Goal: Information Seeking & Learning: Learn about a topic

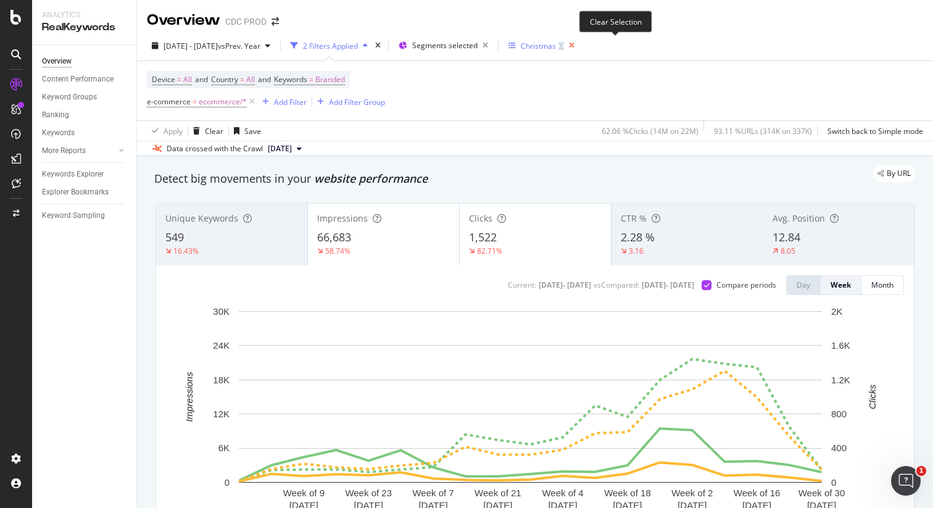
click at [579, 43] on icon "button" at bounding box center [571, 45] width 15 height 17
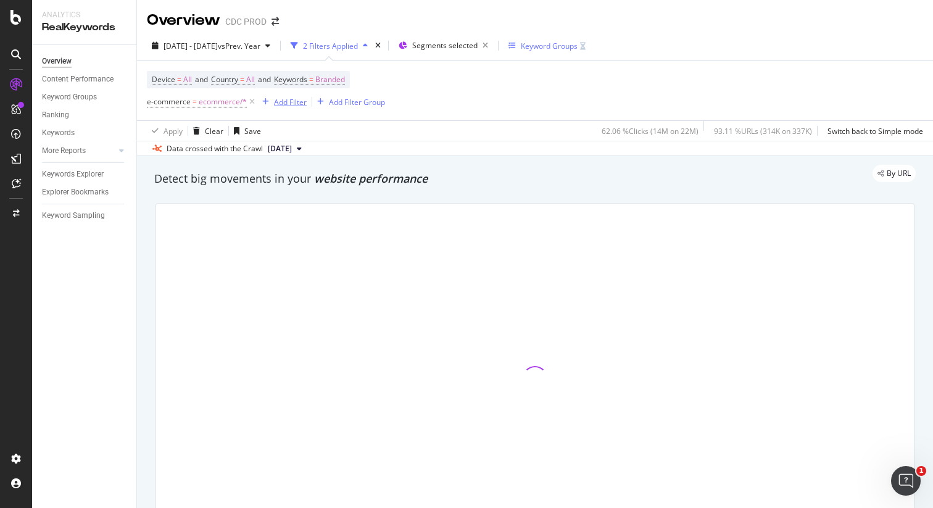
click at [293, 101] on div "Add Filter" at bounding box center [290, 102] width 33 height 10
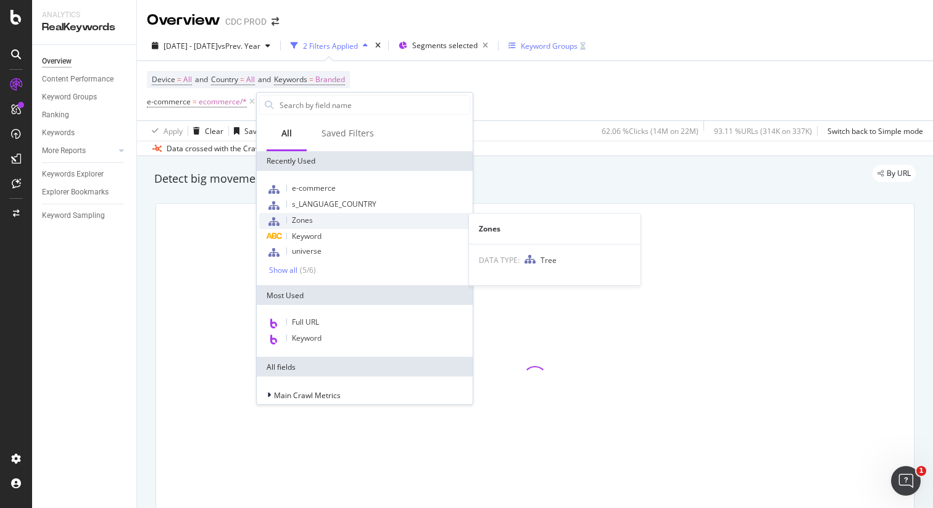
click at [328, 216] on div "Zones" at bounding box center [364, 221] width 211 height 16
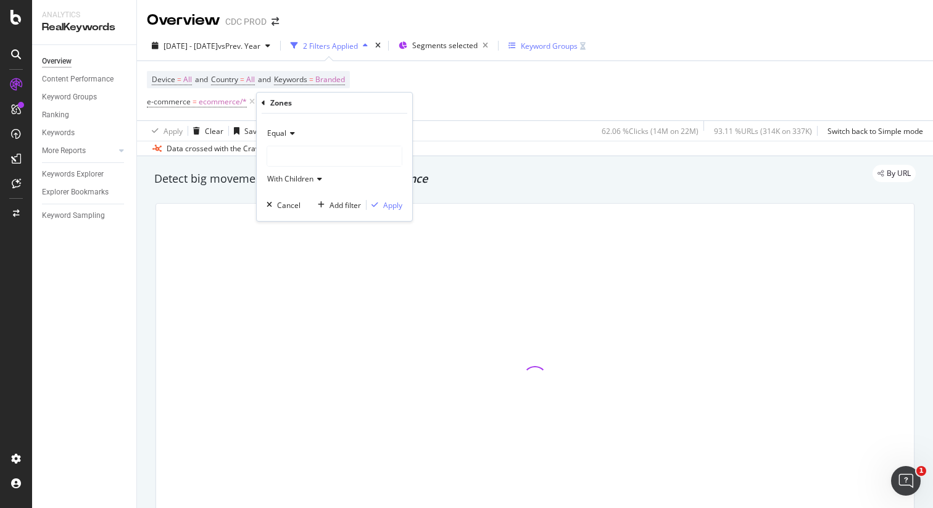
click at [298, 155] on div at bounding box center [334, 156] width 134 height 20
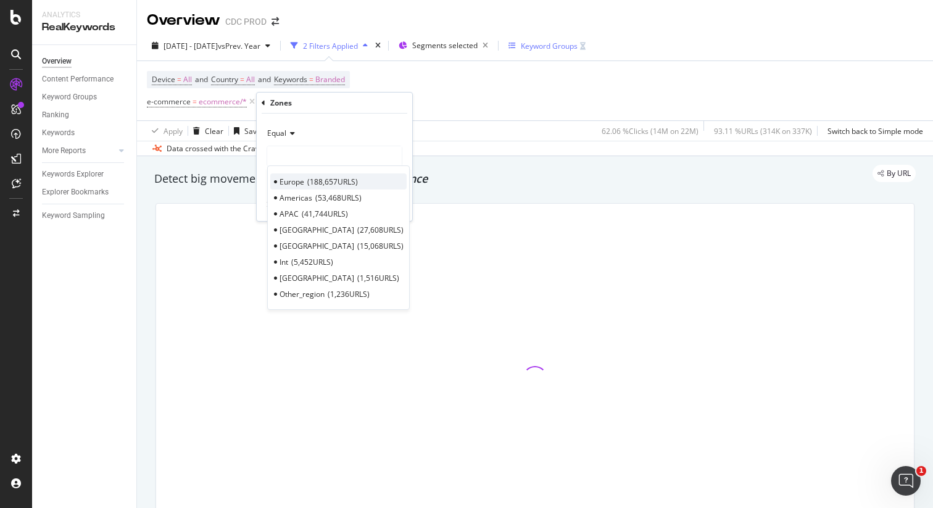
click at [303, 183] on span "Europe" at bounding box center [291, 181] width 25 height 10
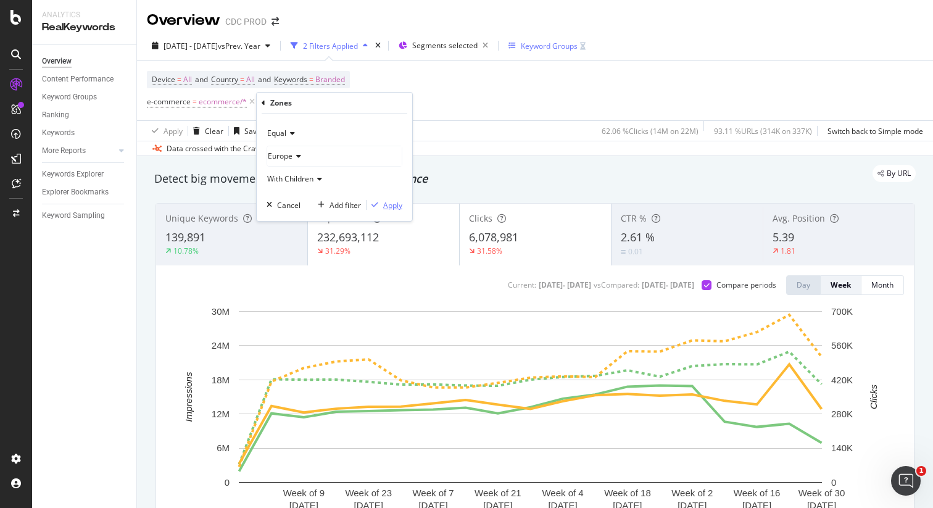
click at [389, 206] on div "Apply" at bounding box center [392, 205] width 19 height 10
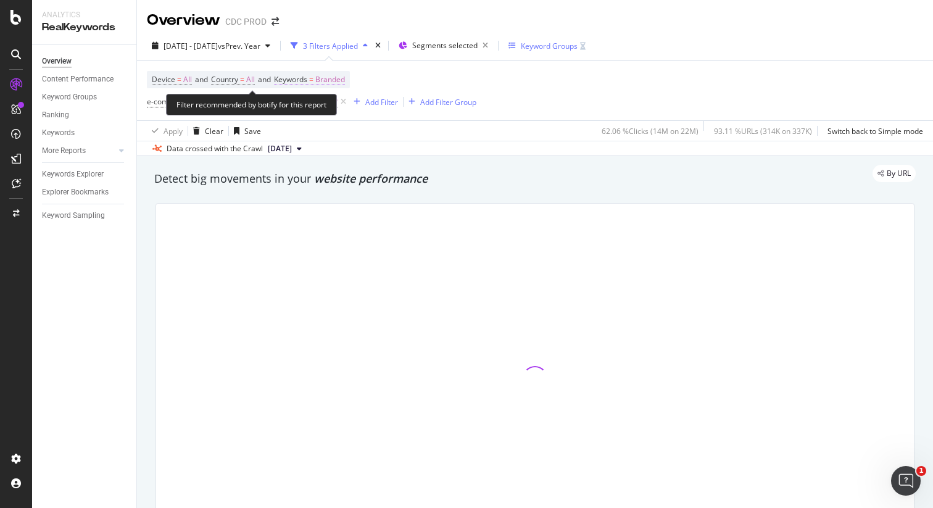
click at [345, 77] on span "Branded" at bounding box center [330, 79] width 30 height 17
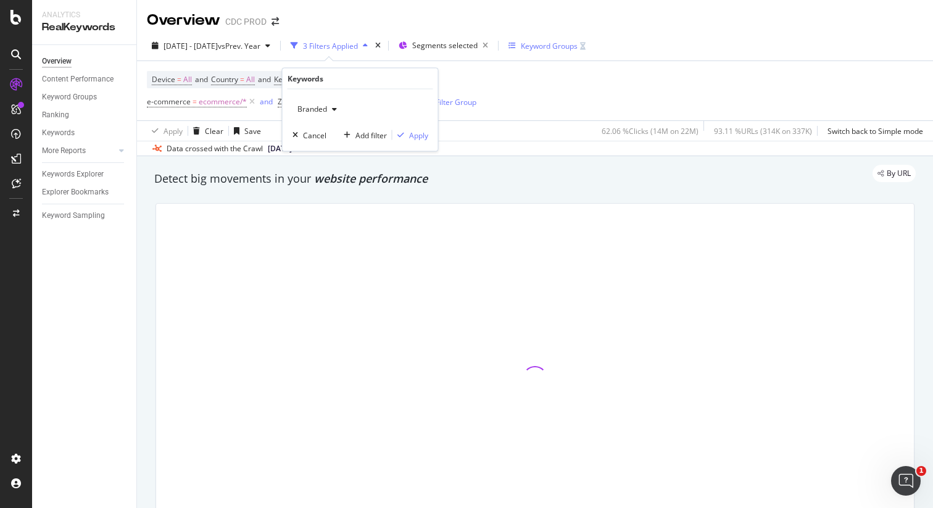
click at [308, 110] on span "Branded" at bounding box center [309, 109] width 35 height 10
click at [329, 109] on div "button" at bounding box center [334, 109] width 15 height 7
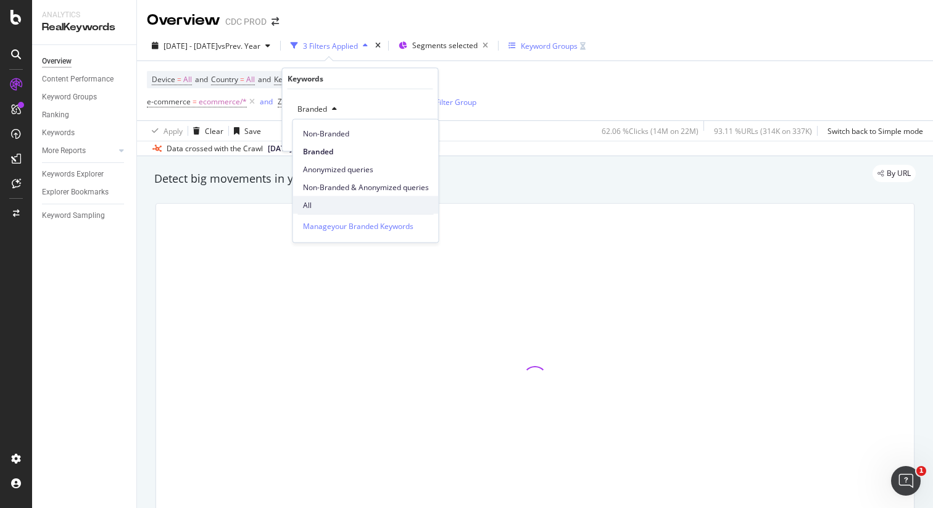
click at [317, 197] on div "All" at bounding box center [366, 205] width 146 height 18
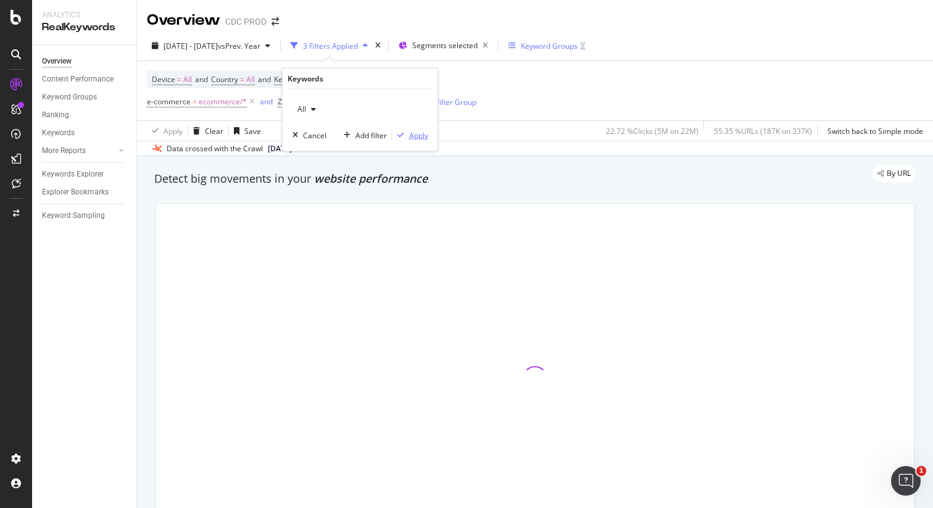
click at [418, 136] on div "Apply" at bounding box center [418, 135] width 19 height 10
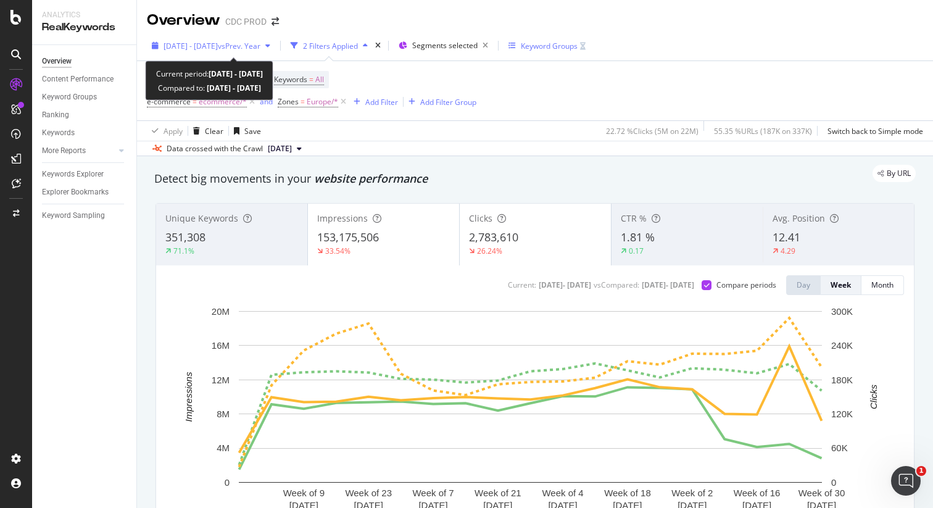
click at [218, 49] on span "2024 Sep. 1st - 2025 Jan. 4th" at bounding box center [190, 46] width 54 height 10
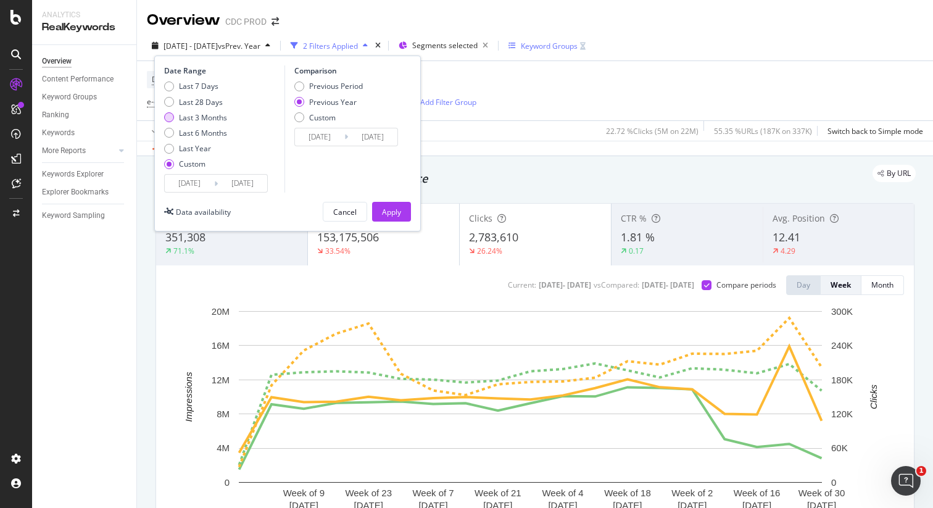
click at [213, 116] on div "Last 3 Months" at bounding box center [203, 117] width 48 height 10
type input "[DATE]"
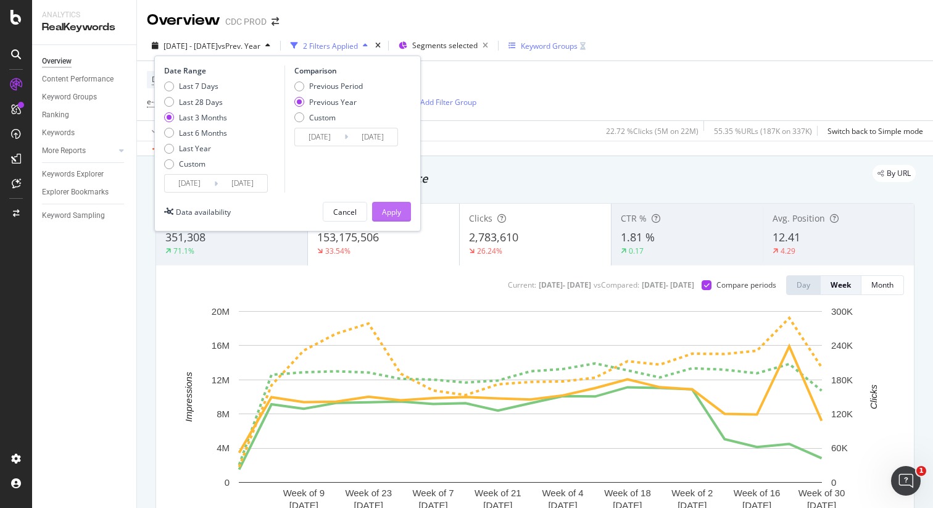
click at [392, 208] on div "Apply" at bounding box center [391, 212] width 19 height 10
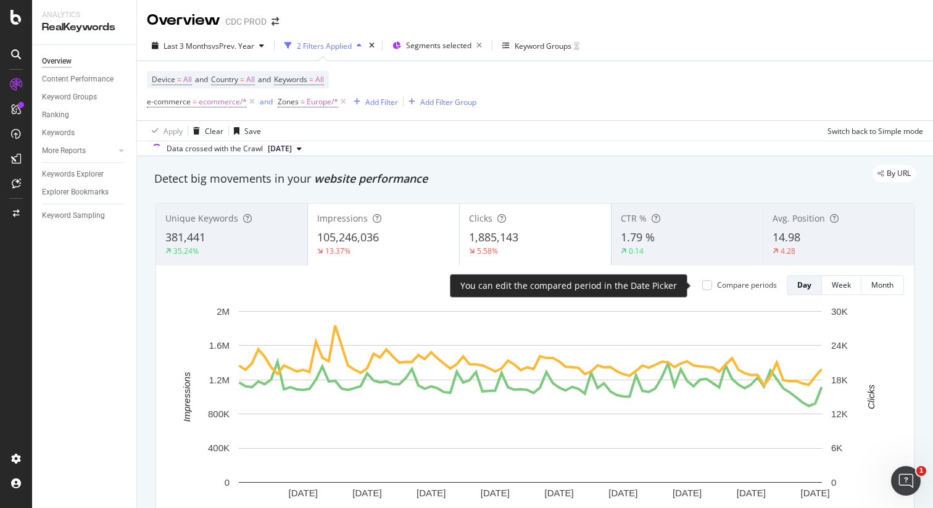
click at [727, 285] on div "Compare periods" at bounding box center [747, 284] width 60 height 10
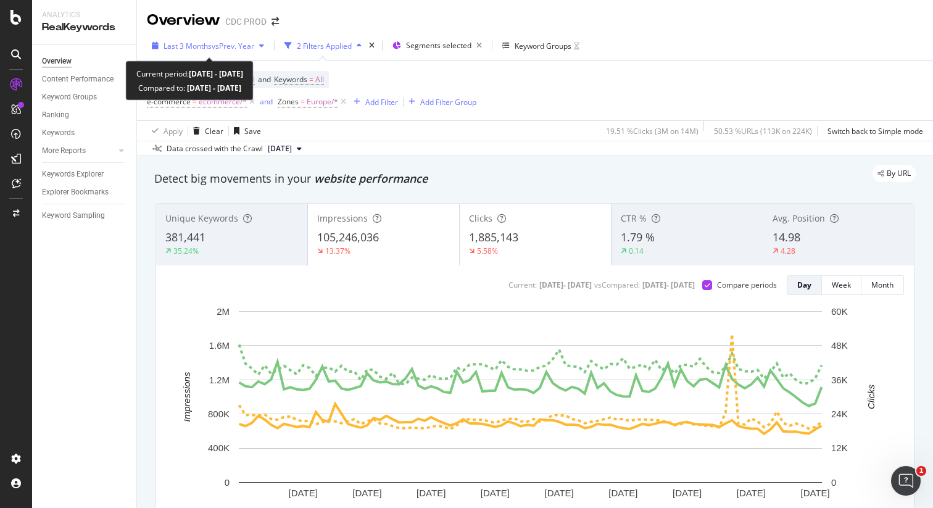
click at [228, 41] on span "vs Prev. Year" at bounding box center [233, 46] width 43 height 10
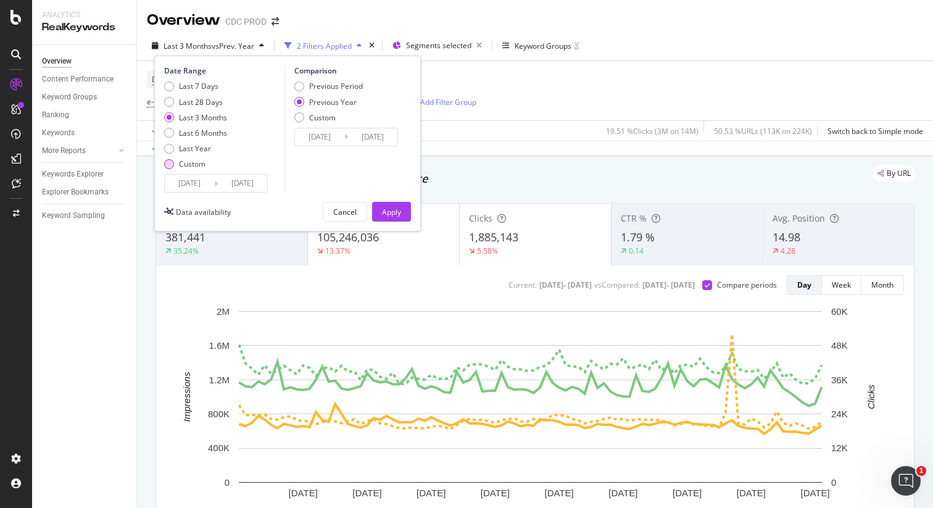
click at [200, 161] on div "Custom" at bounding box center [192, 164] width 27 height 10
type input "2025/08/18"
type input "2024/08/19"
click at [203, 183] on input "2025/08/18" at bounding box center [189, 183] width 49 height 17
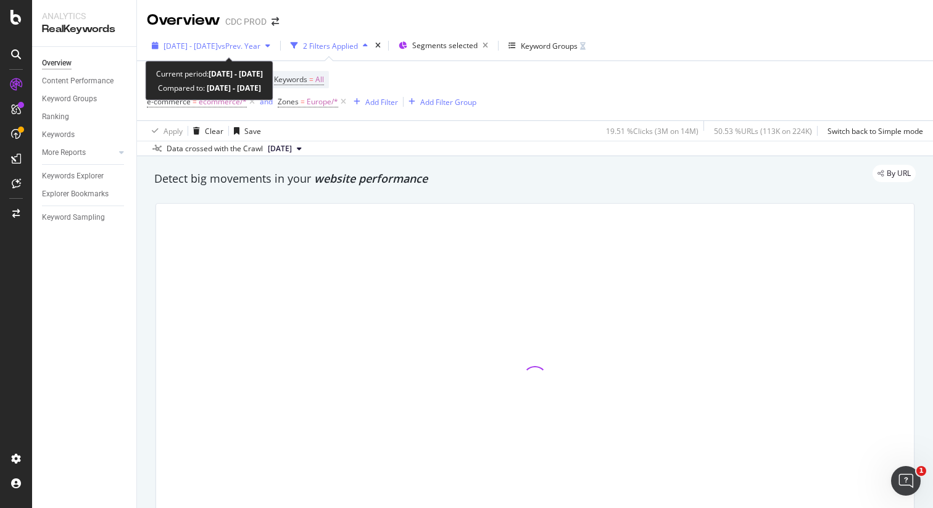
click at [218, 48] on span "[DATE] - [DATE]" at bounding box center [190, 46] width 54 height 10
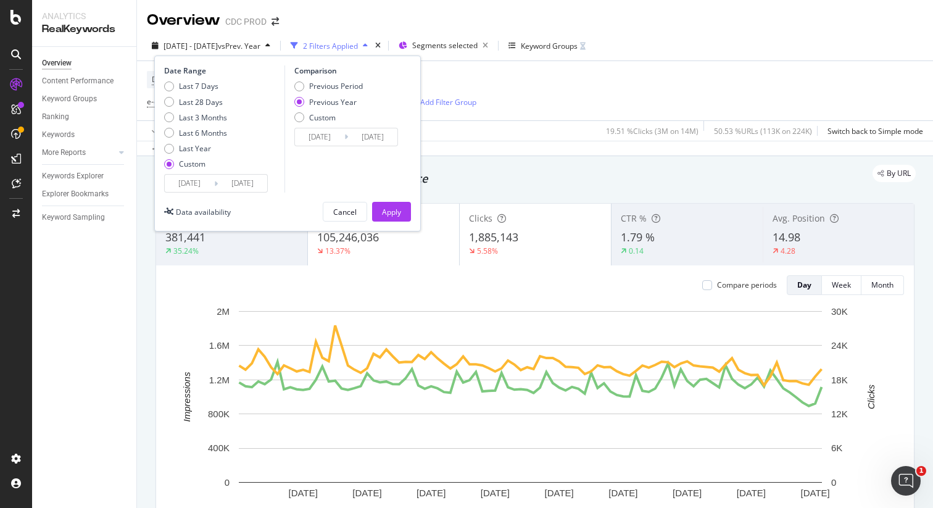
click at [226, 187] on input "[DATE]" at bounding box center [242, 183] width 49 height 17
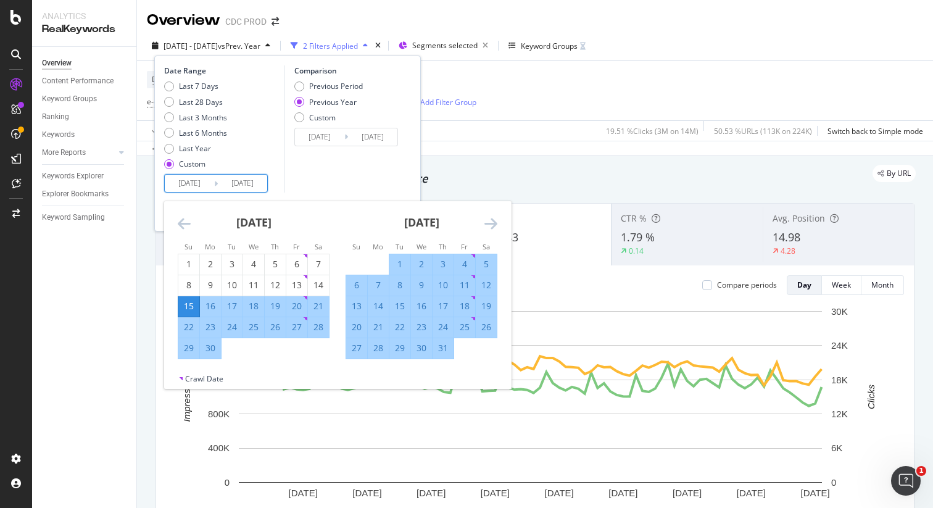
click at [494, 225] on icon "Move forward to switch to the next month." at bounding box center [490, 223] width 13 height 15
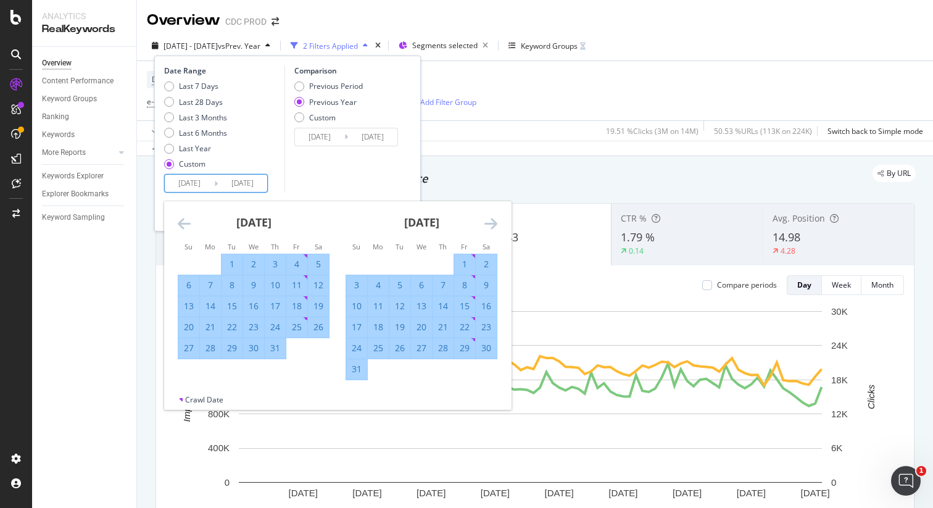
click at [494, 225] on icon "Move forward to switch to the next month." at bounding box center [490, 223] width 13 height 15
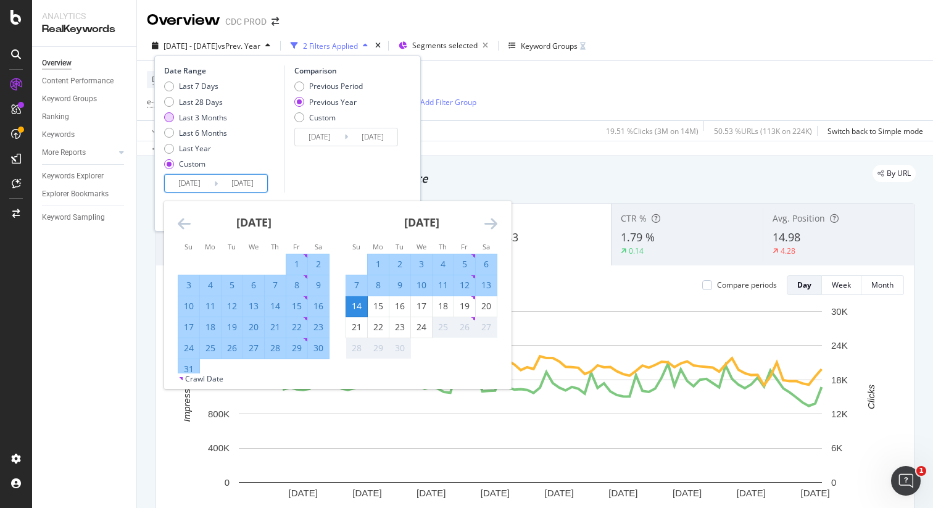
click at [204, 118] on div "Last 3 Months" at bounding box center [203, 117] width 48 height 10
type input "[DATE]"
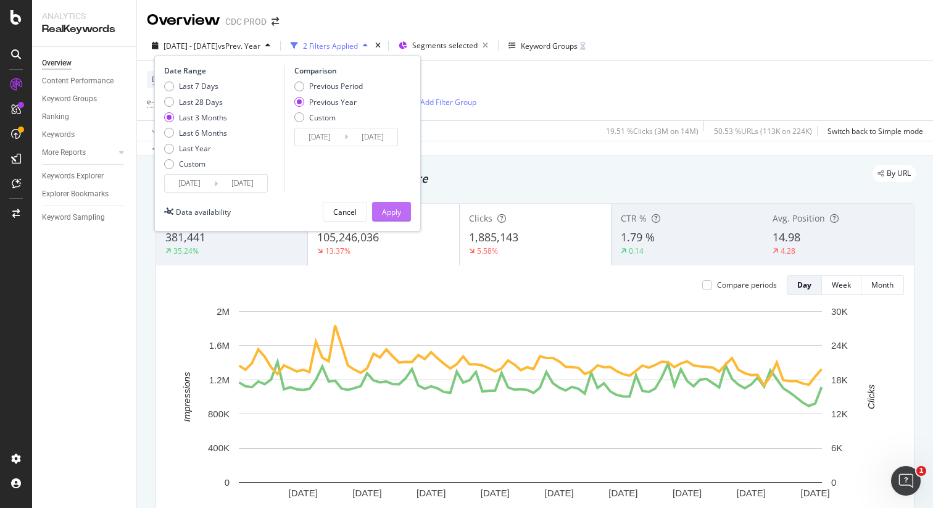
click at [389, 209] on div "Apply" at bounding box center [391, 212] width 19 height 10
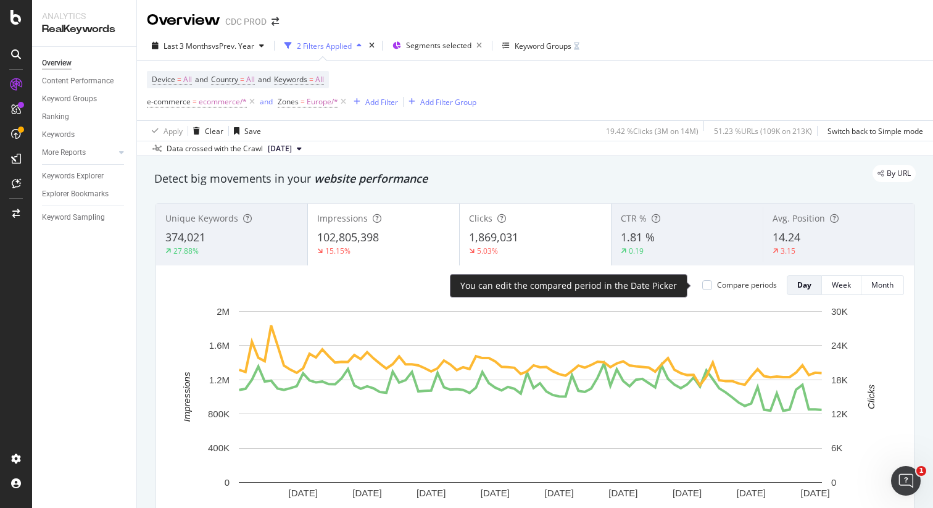
click at [723, 288] on div "Compare periods" at bounding box center [747, 284] width 60 height 10
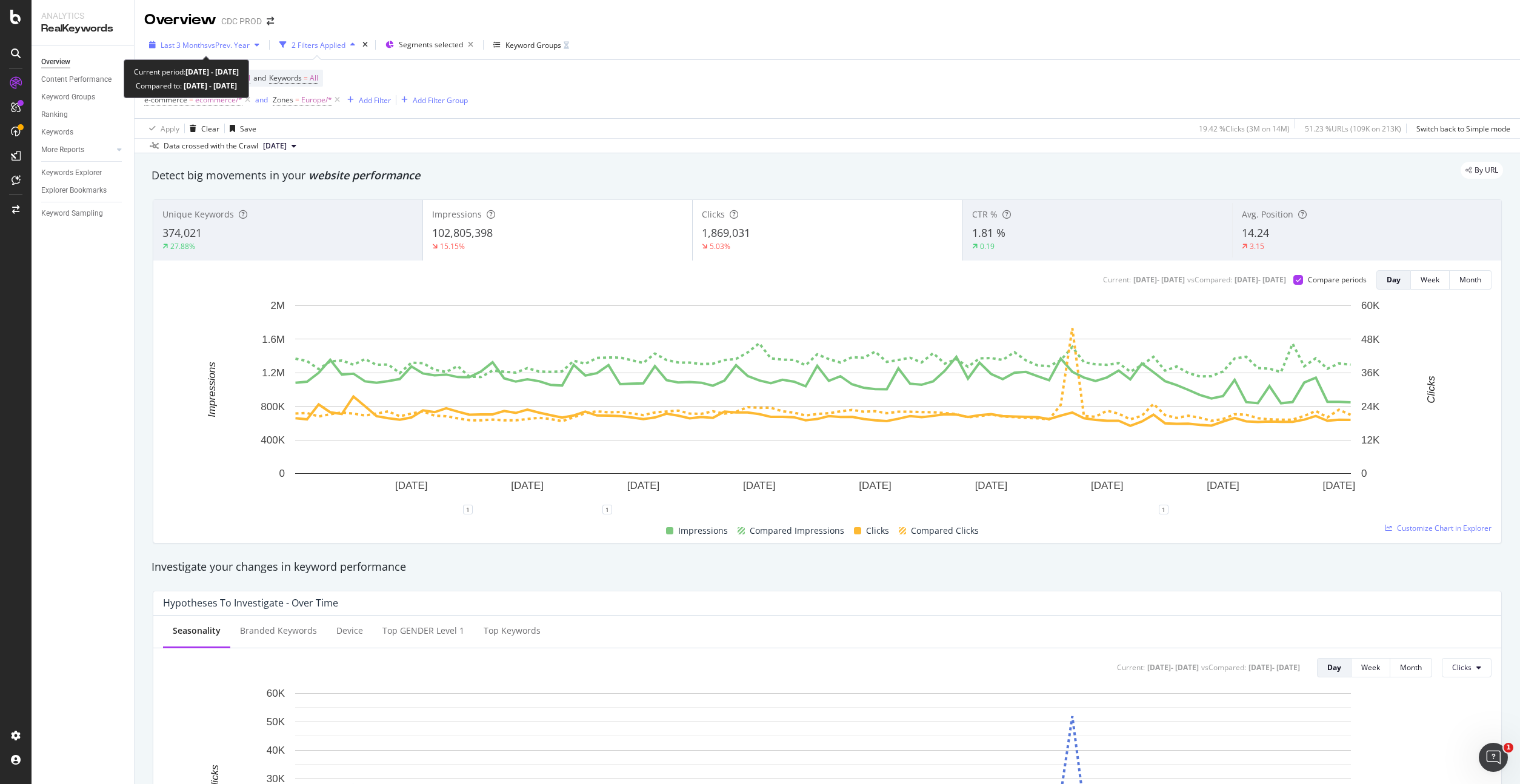
click at [217, 43] on span "vs Prev. Year" at bounding box center [229, 45] width 42 height 10
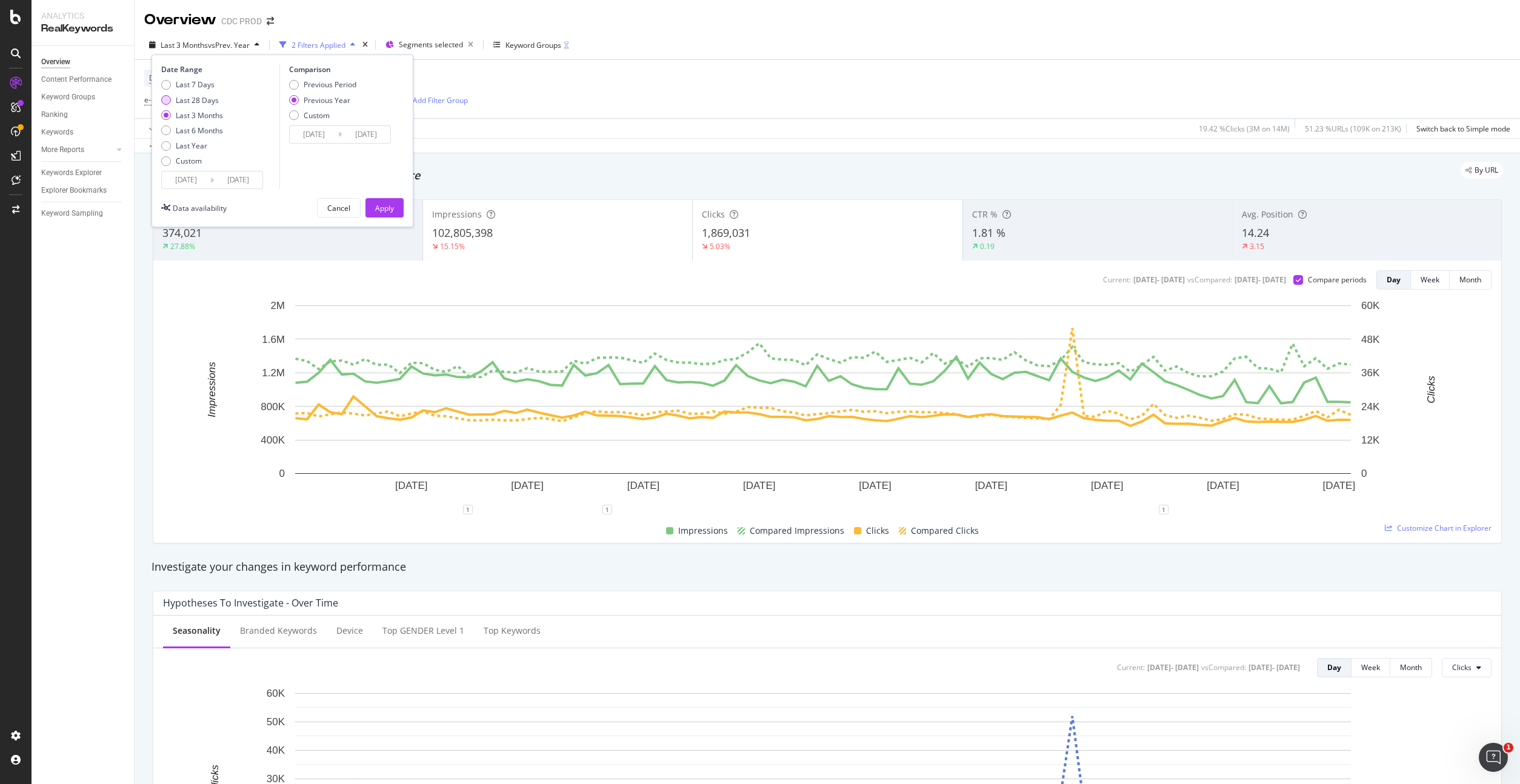
click at [205, 95] on div "Last 28 Days" at bounding box center [197, 100] width 43 height 10
type input "[DATE]"
click at [379, 199] on div "Apply" at bounding box center [384, 207] width 19 height 19
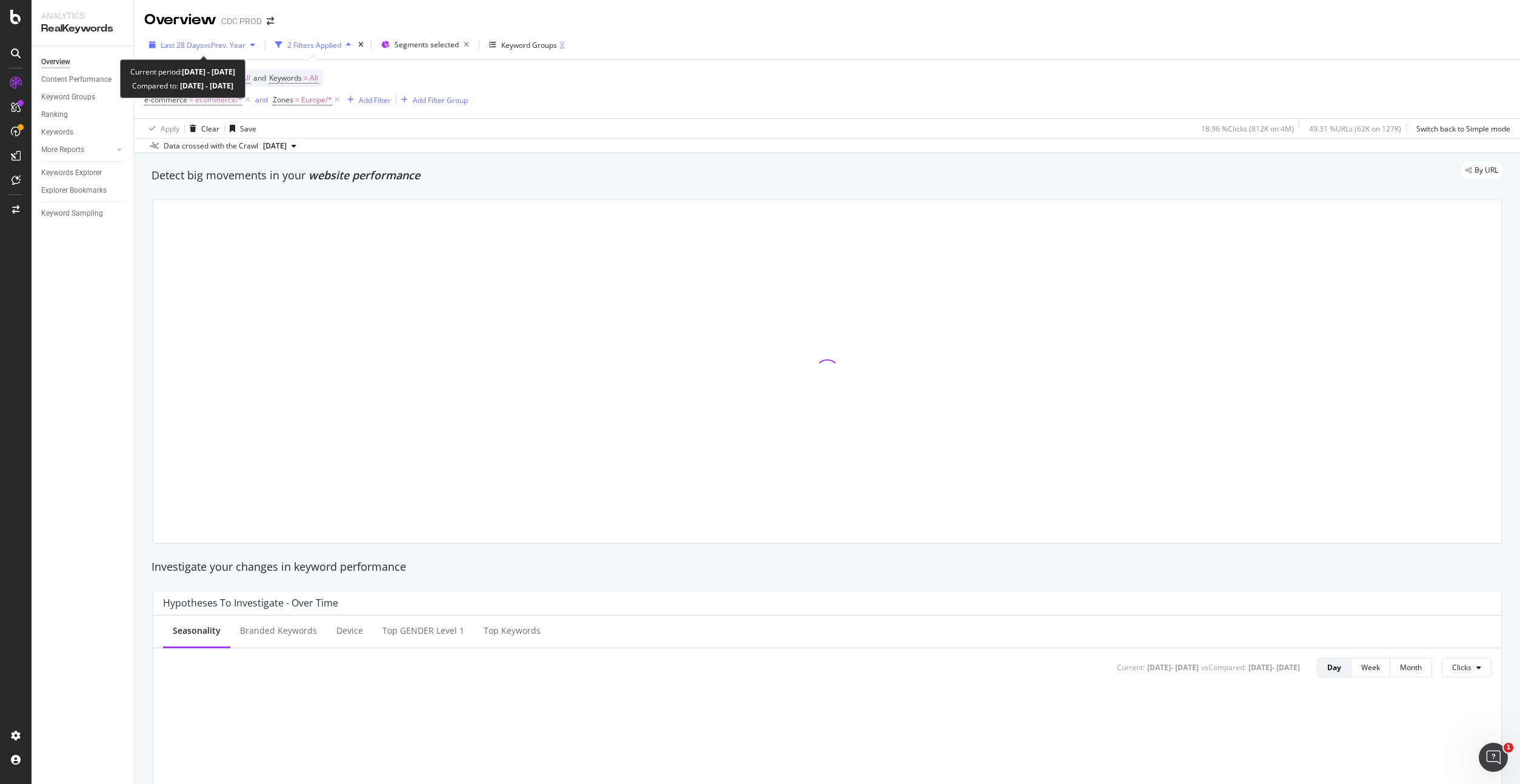
click at [225, 45] on span "vs Prev. Year" at bounding box center [224, 45] width 42 height 10
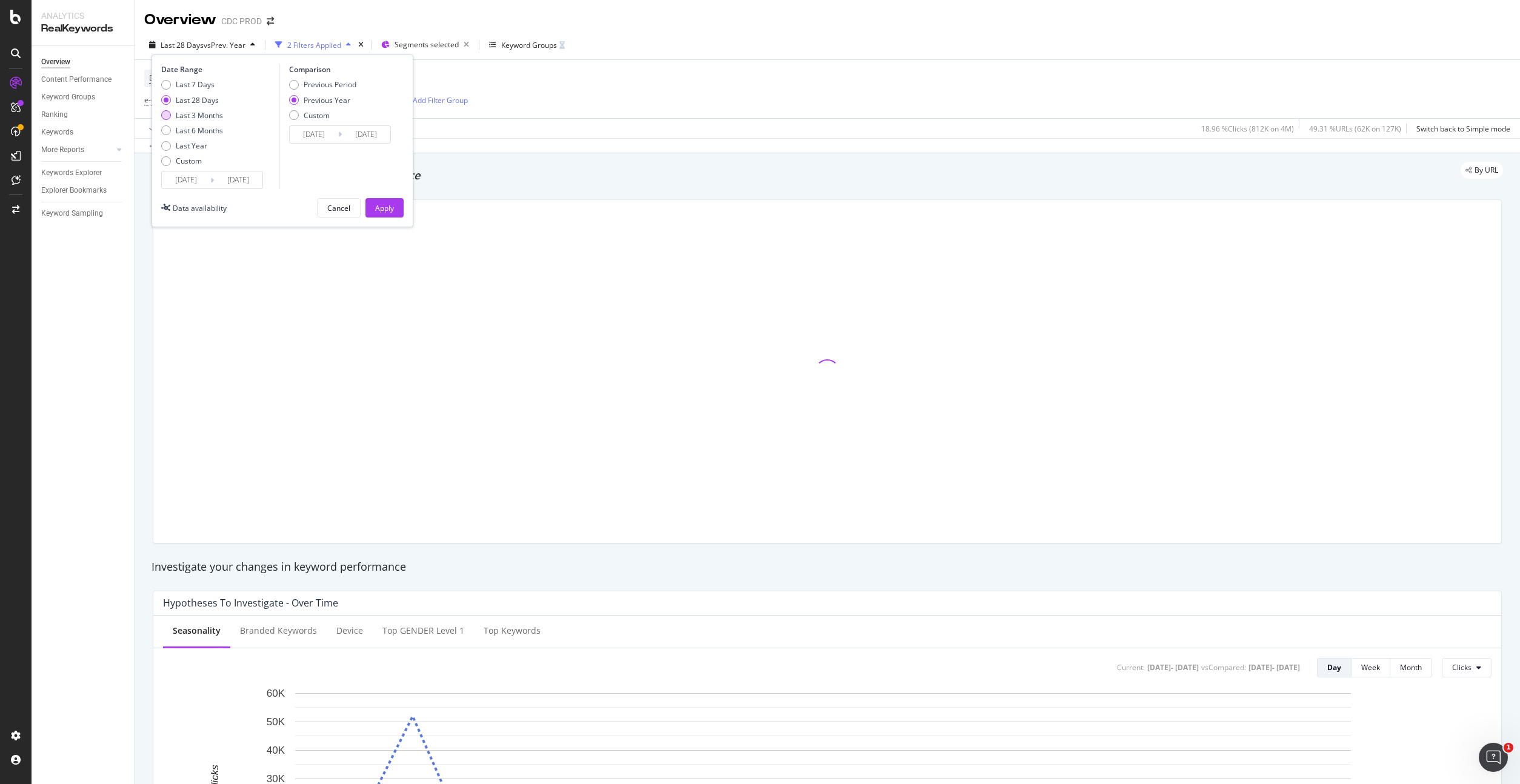
click at [200, 117] on div "Last 3 Months" at bounding box center [199, 115] width 47 height 10
type input "[DATE]"
click at [376, 199] on div "Apply" at bounding box center [384, 207] width 19 height 19
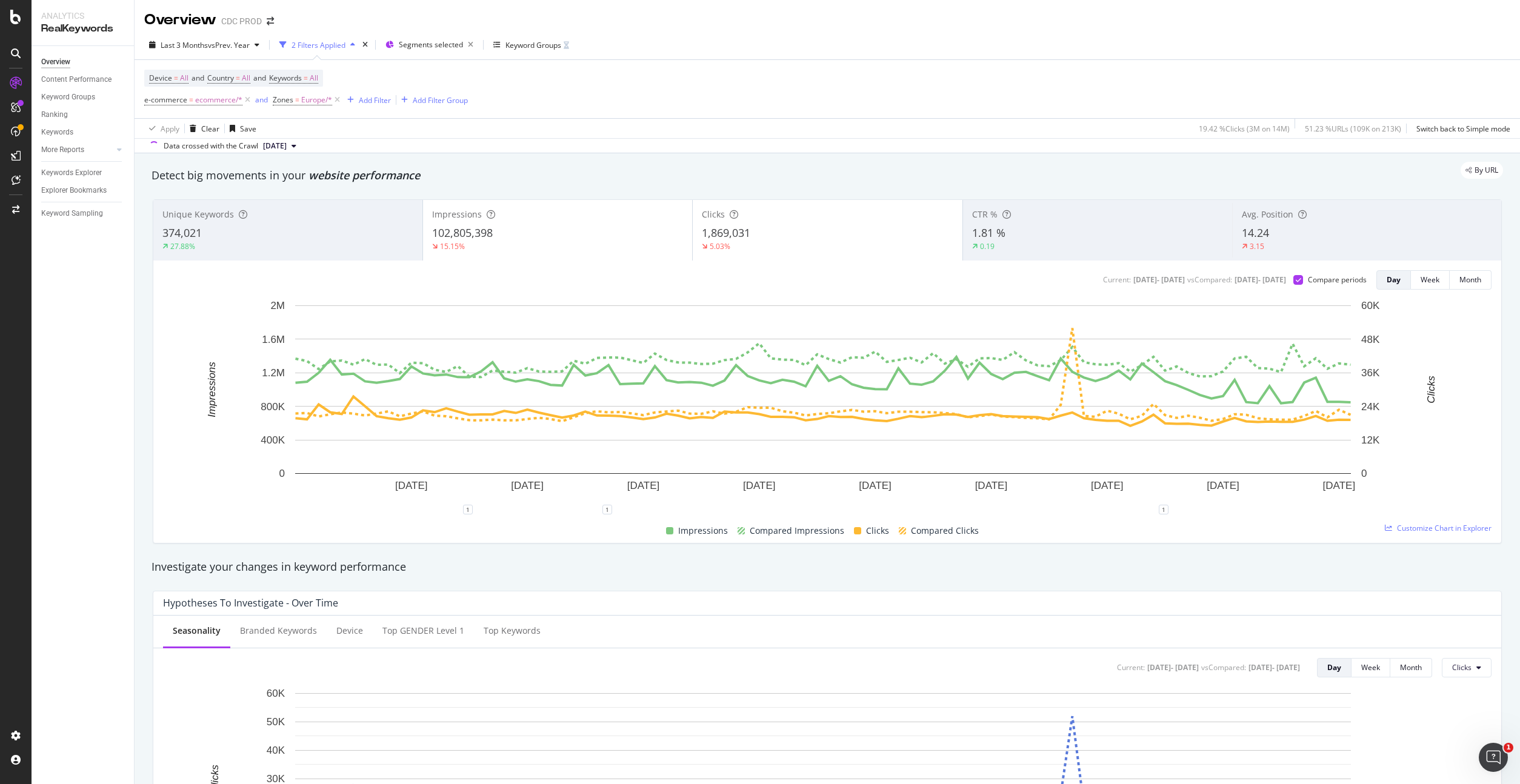
click at [673, 90] on div "Device = All and Country = All and Keywords = All e-commerce = ecommerce/* and …" at bounding box center [827, 88] width 1367 height 58
click at [376, 99] on div "Add Filter" at bounding box center [374, 100] width 32 height 10
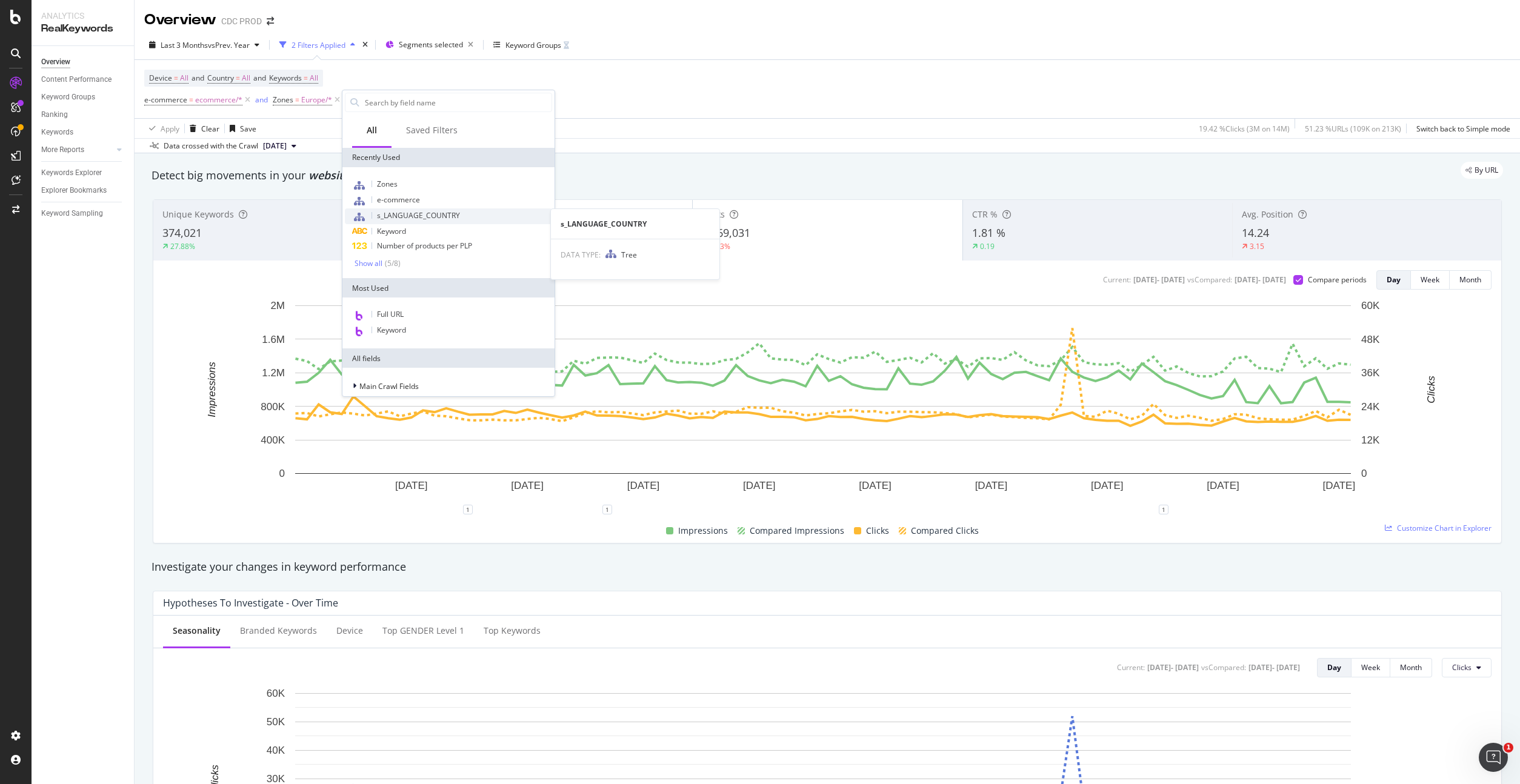
click at [418, 212] on span "s_LANGUAGE_COUNTRY" at bounding box center [419, 215] width 84 height 10
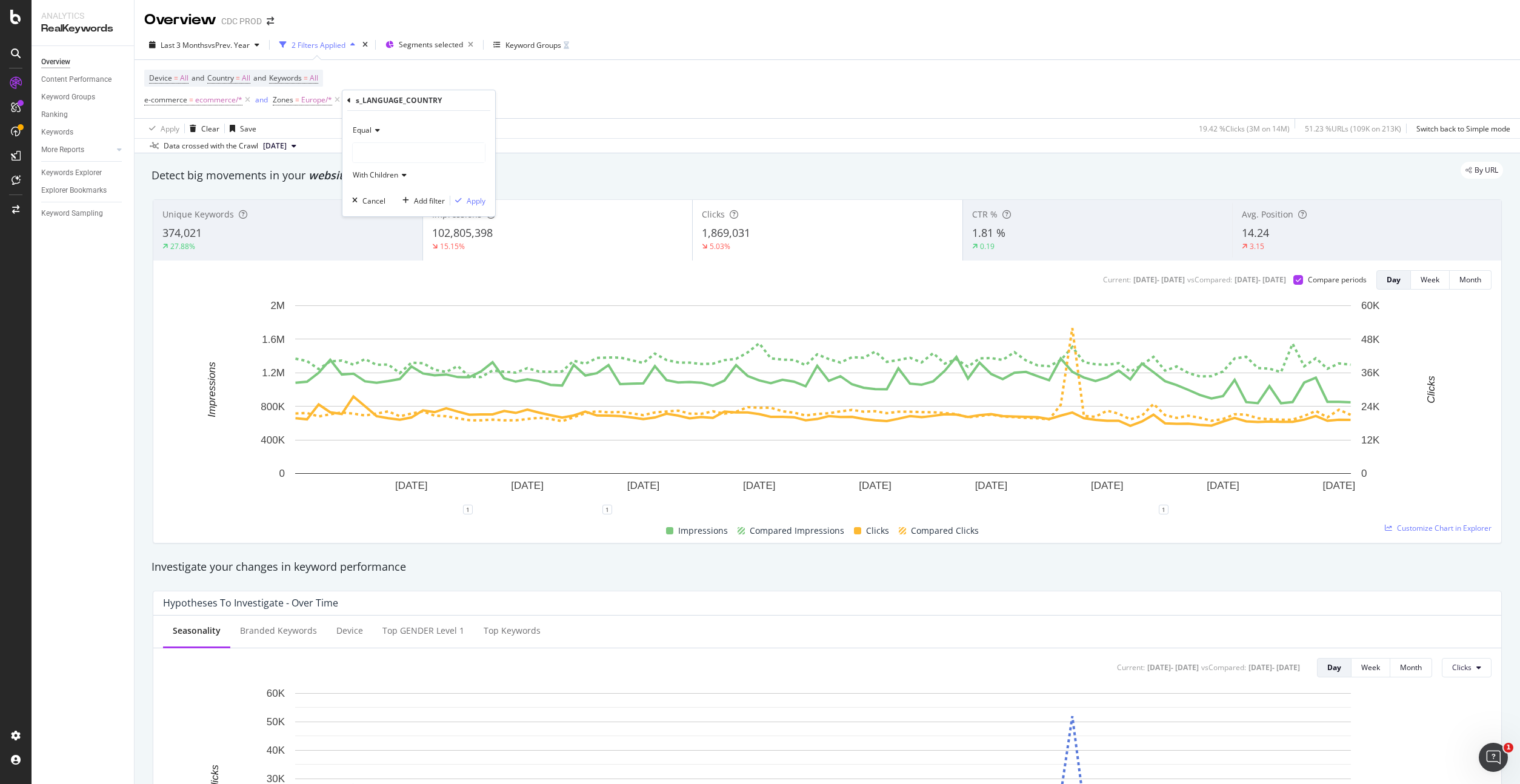
click at [401, 161] on div at bounding box center [419, 153] width 132 height 20
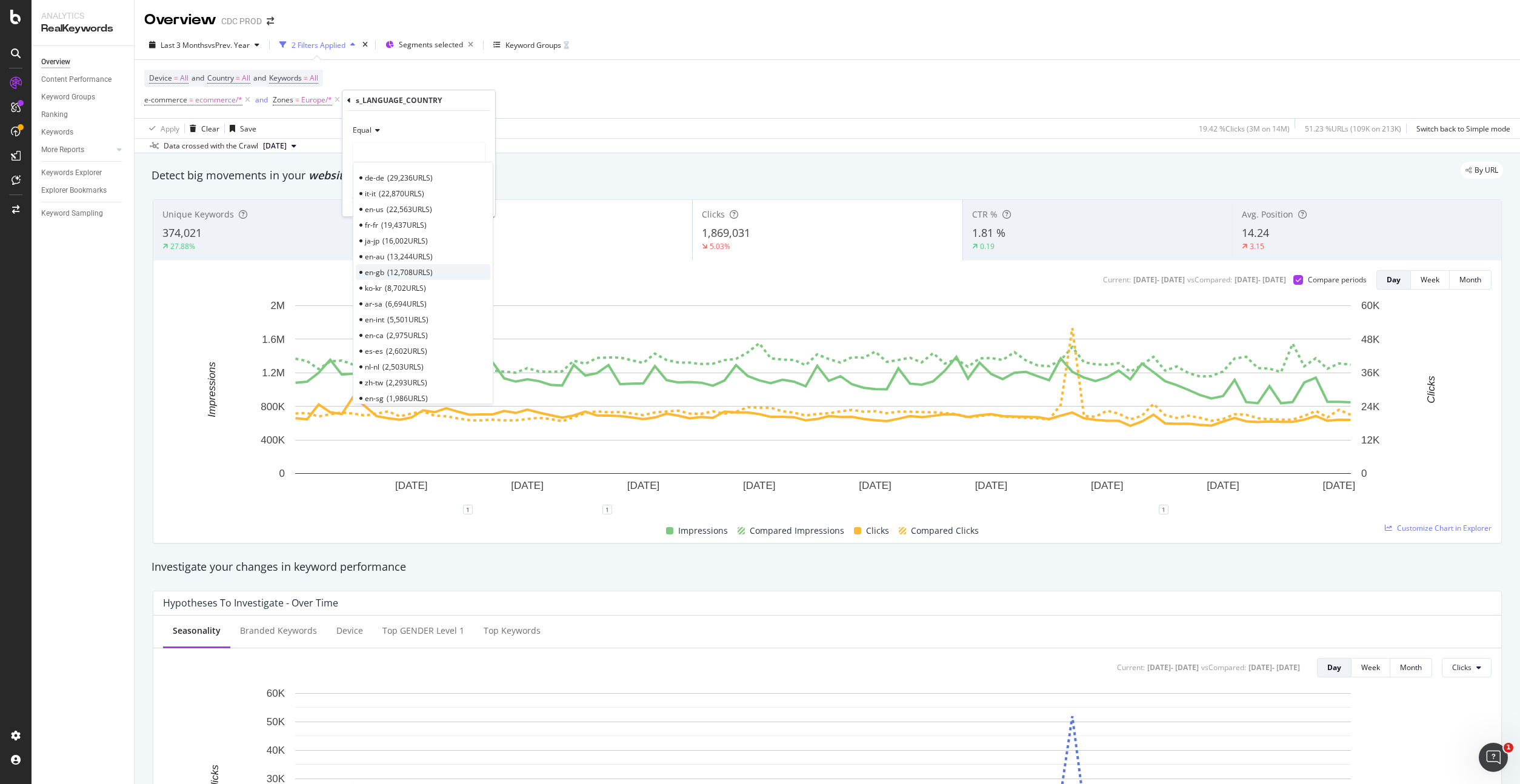
click at [392, 268] on span "12,708 URLS" at bounding box center [410, 272] width 45 height 10
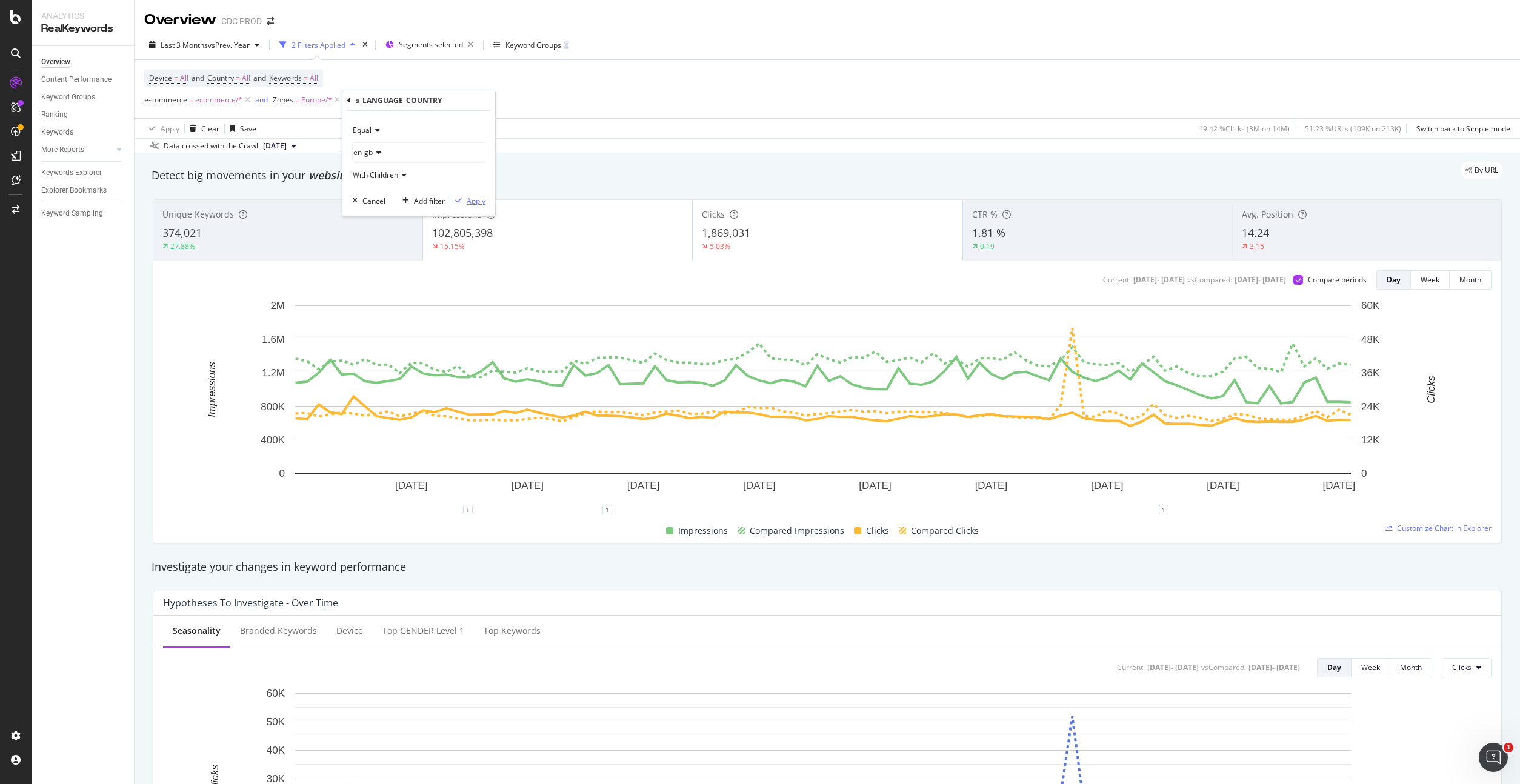
click at [478, 201] on div "Apply" at bounding box center [476, 200] width 19 height 10
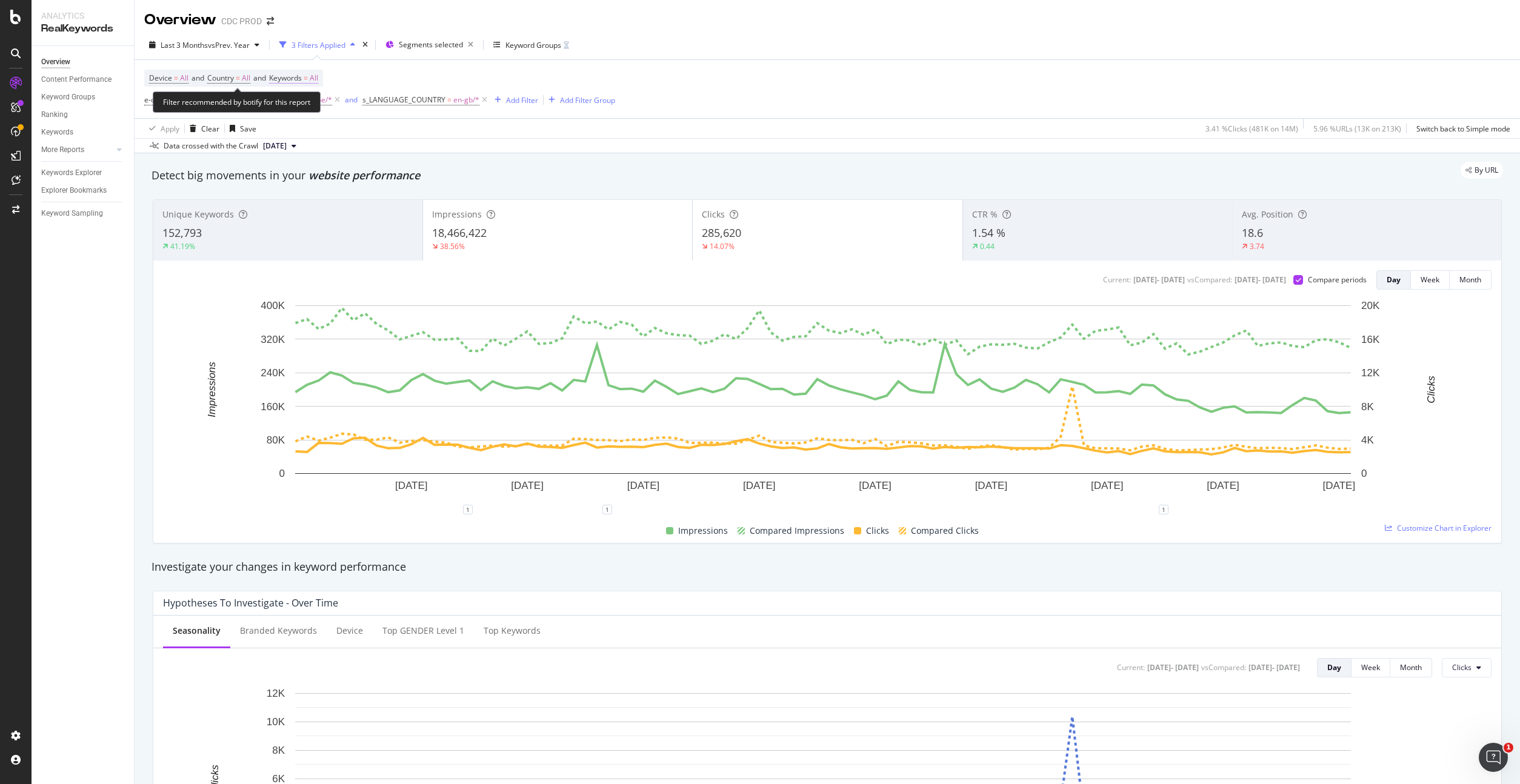
click at [318, 76] on span "All" at bounding box center [313, 78] width 9 height 17
click at [310, 101] on div "All" at bounding box center [301, 106] width 28 height 19
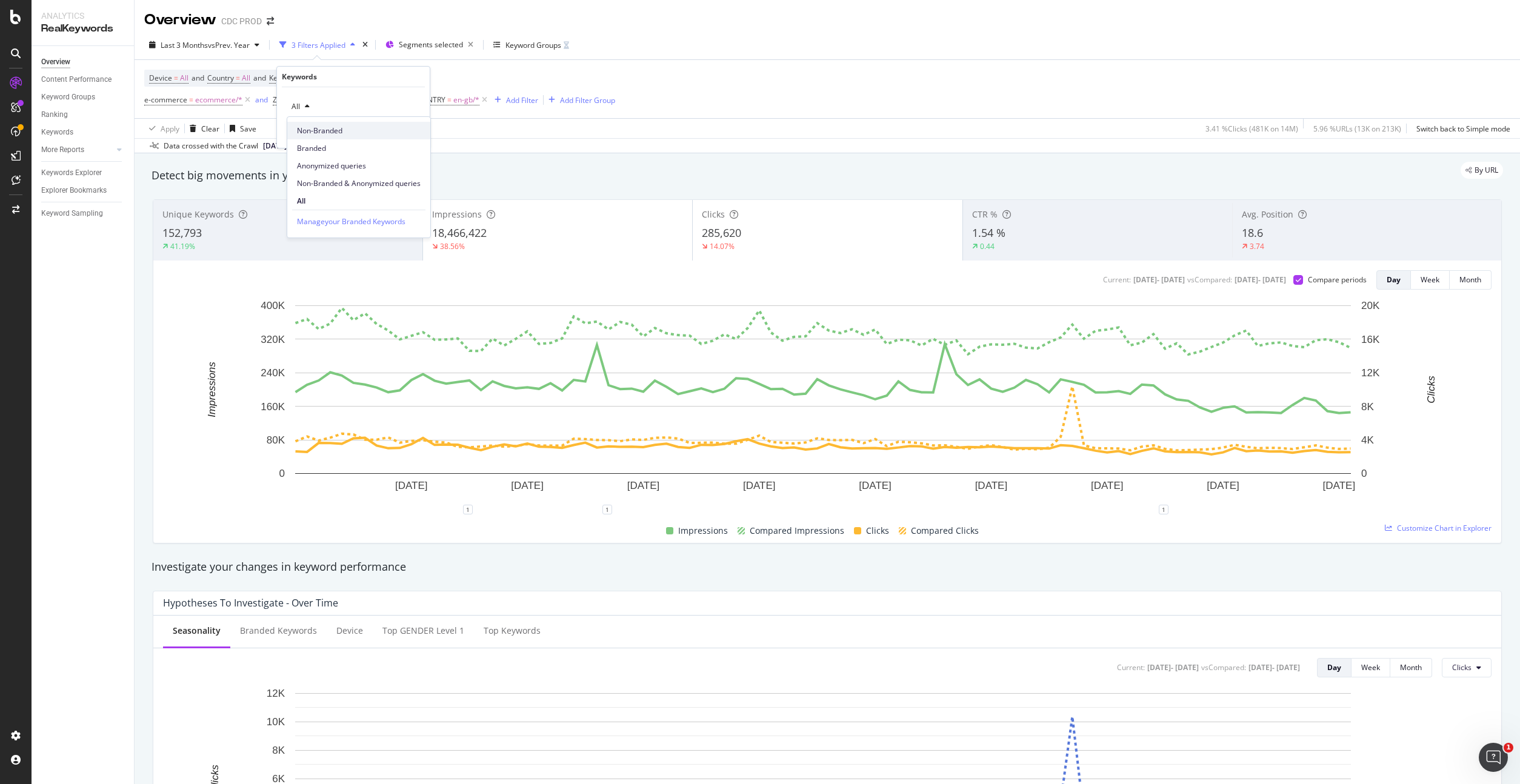
click at [333, 129] on span "Non-Branded" at bounding box center [359, 131] width 124 height 11
click at [407, 132] on div "Apply" at bounding box center [410, 133] width 19 height 10
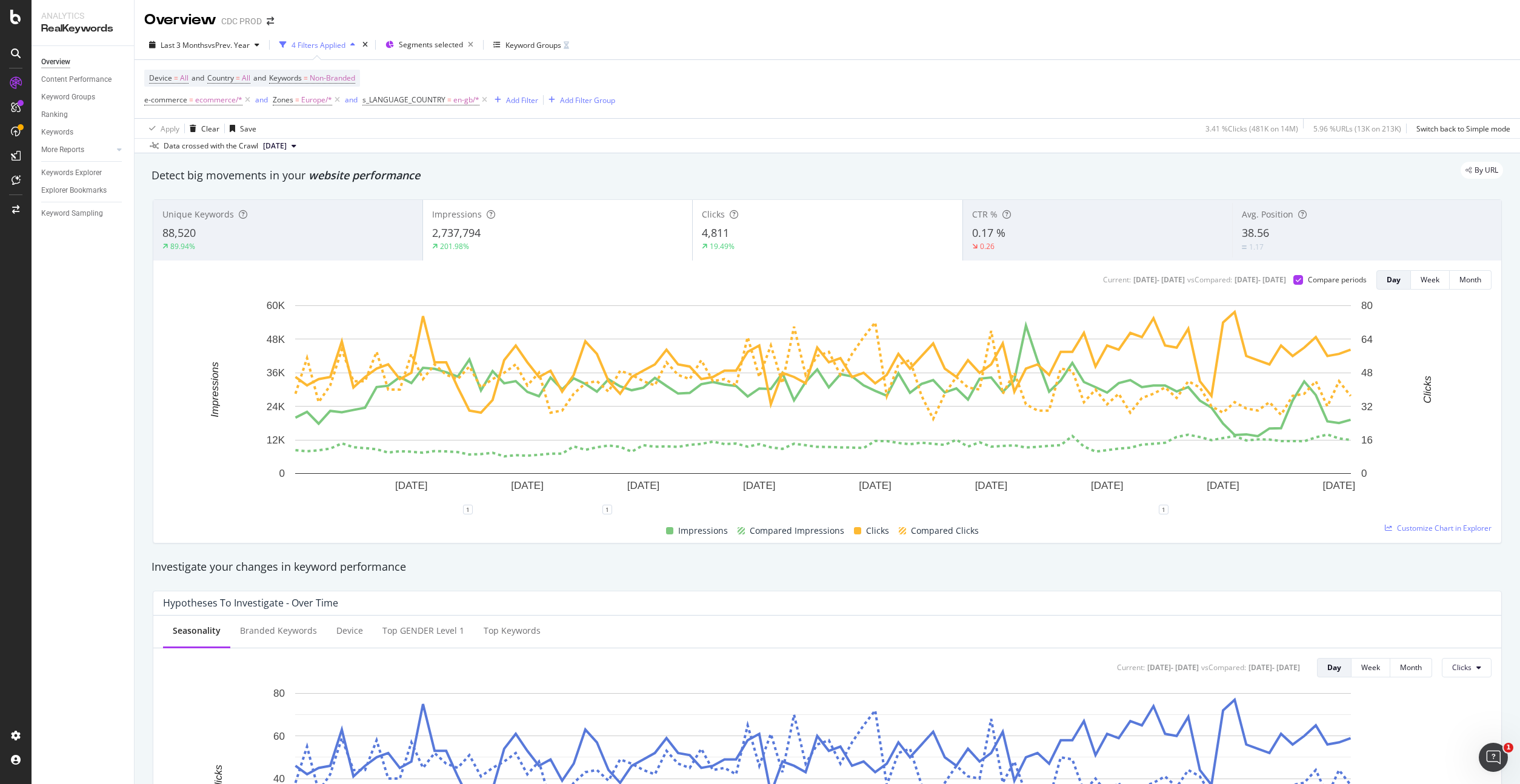
click at [536, 227] on div "2,737,794" at bounding box center [557, 234] width 251 height 16
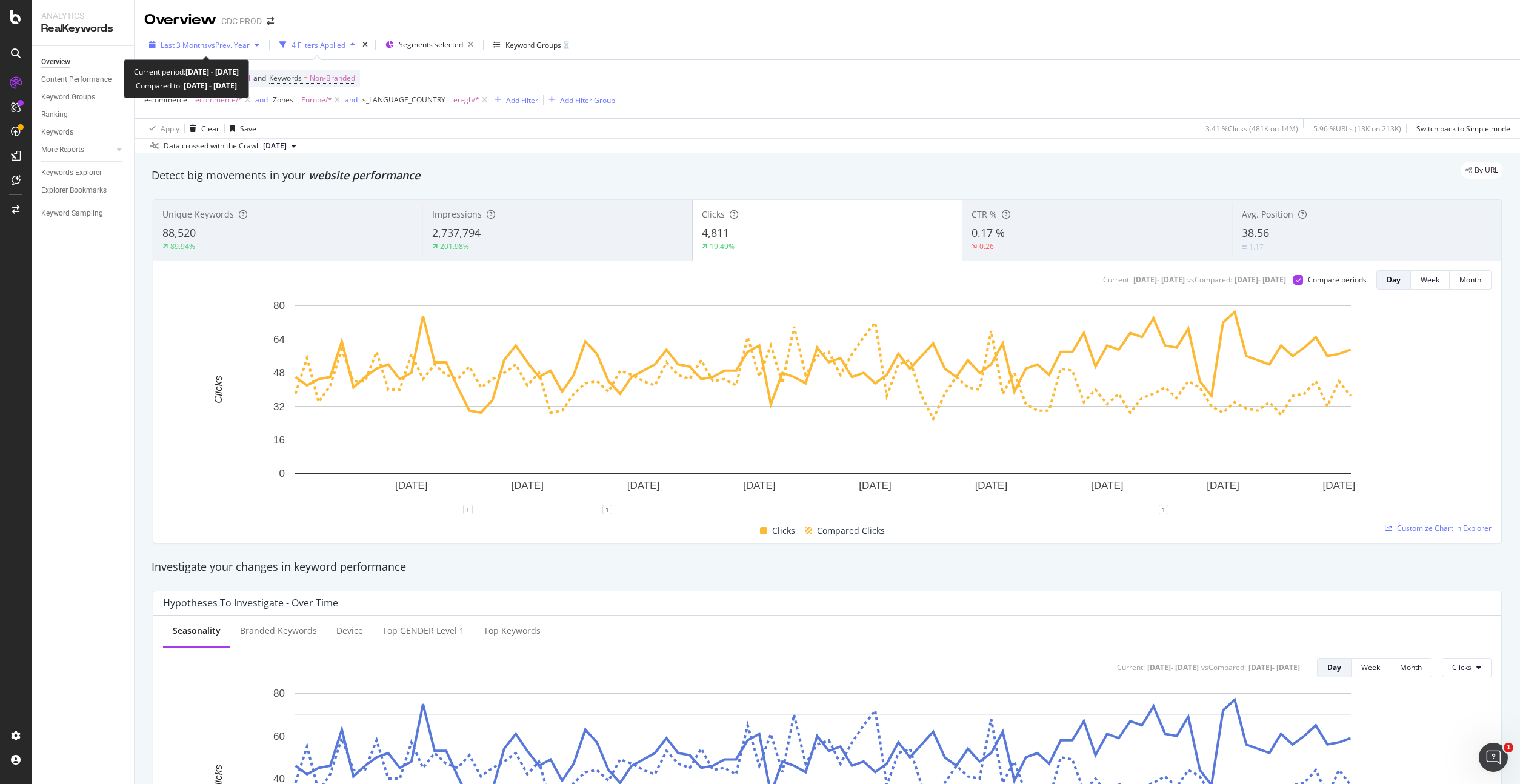
click at [221, 42] on span "vs Prev. Year" at bounding box center [229, 45] width 42 height 10
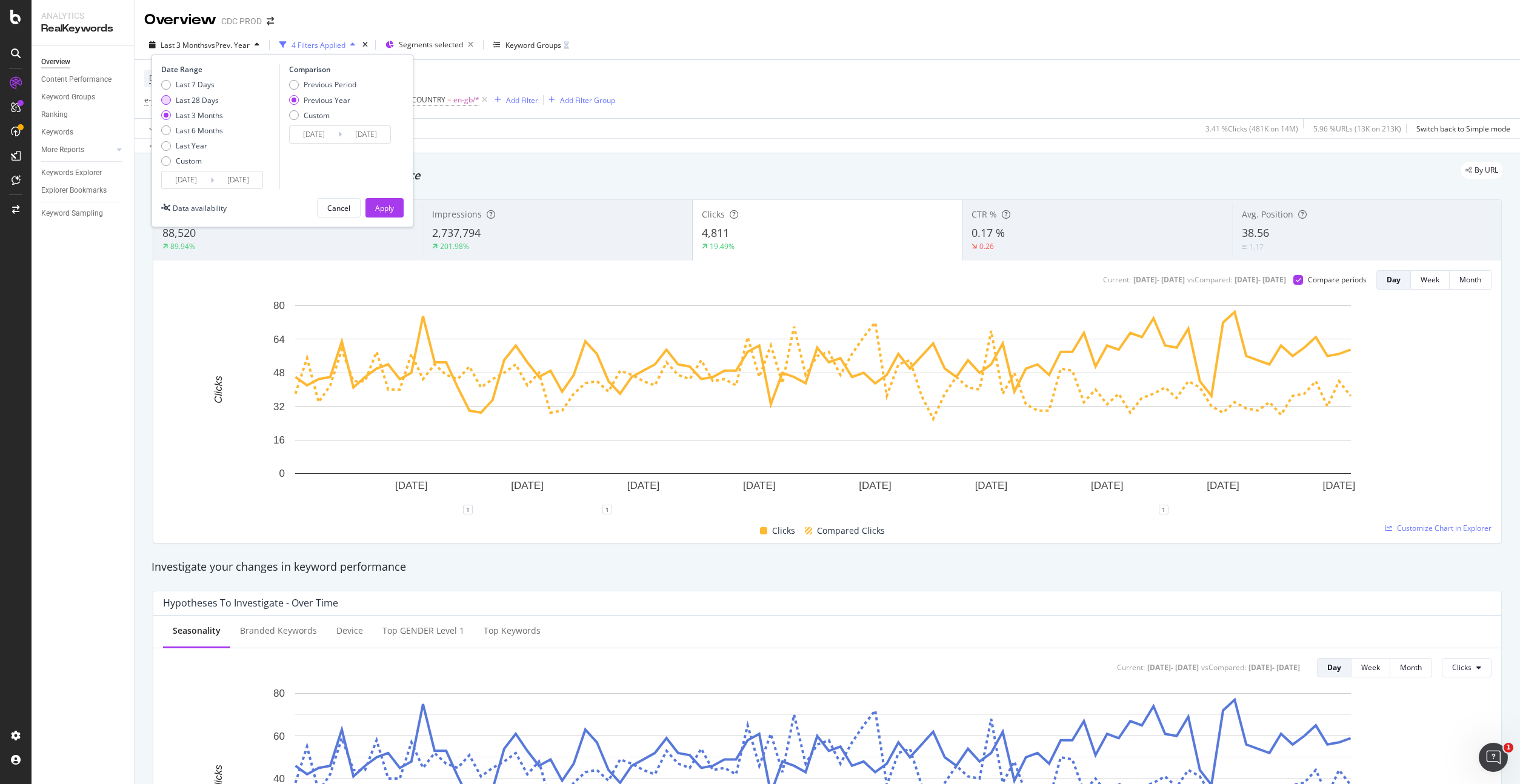
click at [211, 100] on div "Last 28 Days" at bounding box center [197, 100] width 43 height 10
type input "[DATE]"
click at [383, 207] on div "Apply" at bounding box center [384, 208] width 19 height 10
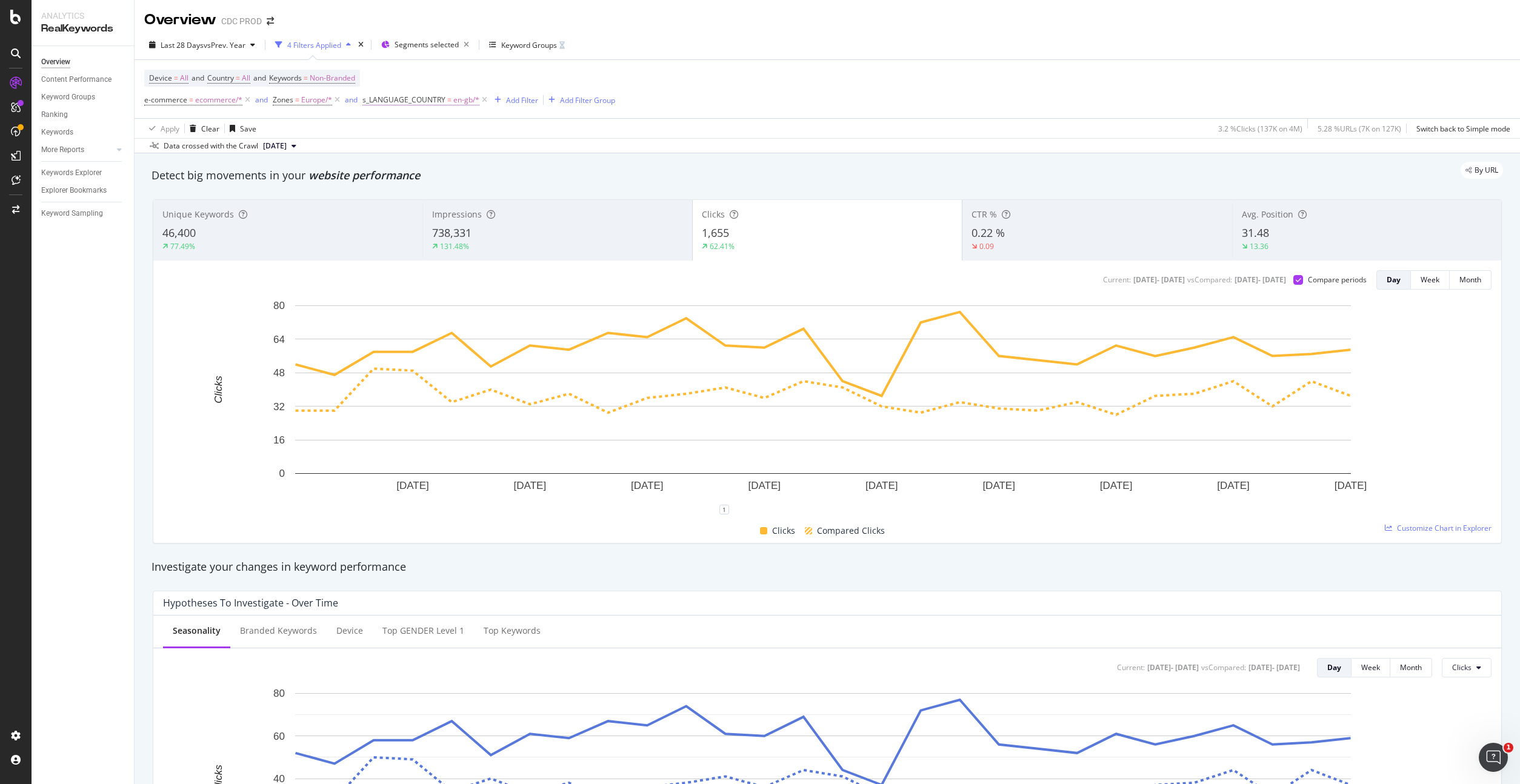
click at [462, 97] on span "en-gb/*" at bounding box center [466, 99] width 27 height 17
click at [395, 152] on div at bounding box center [438, 151] width 132 height 20
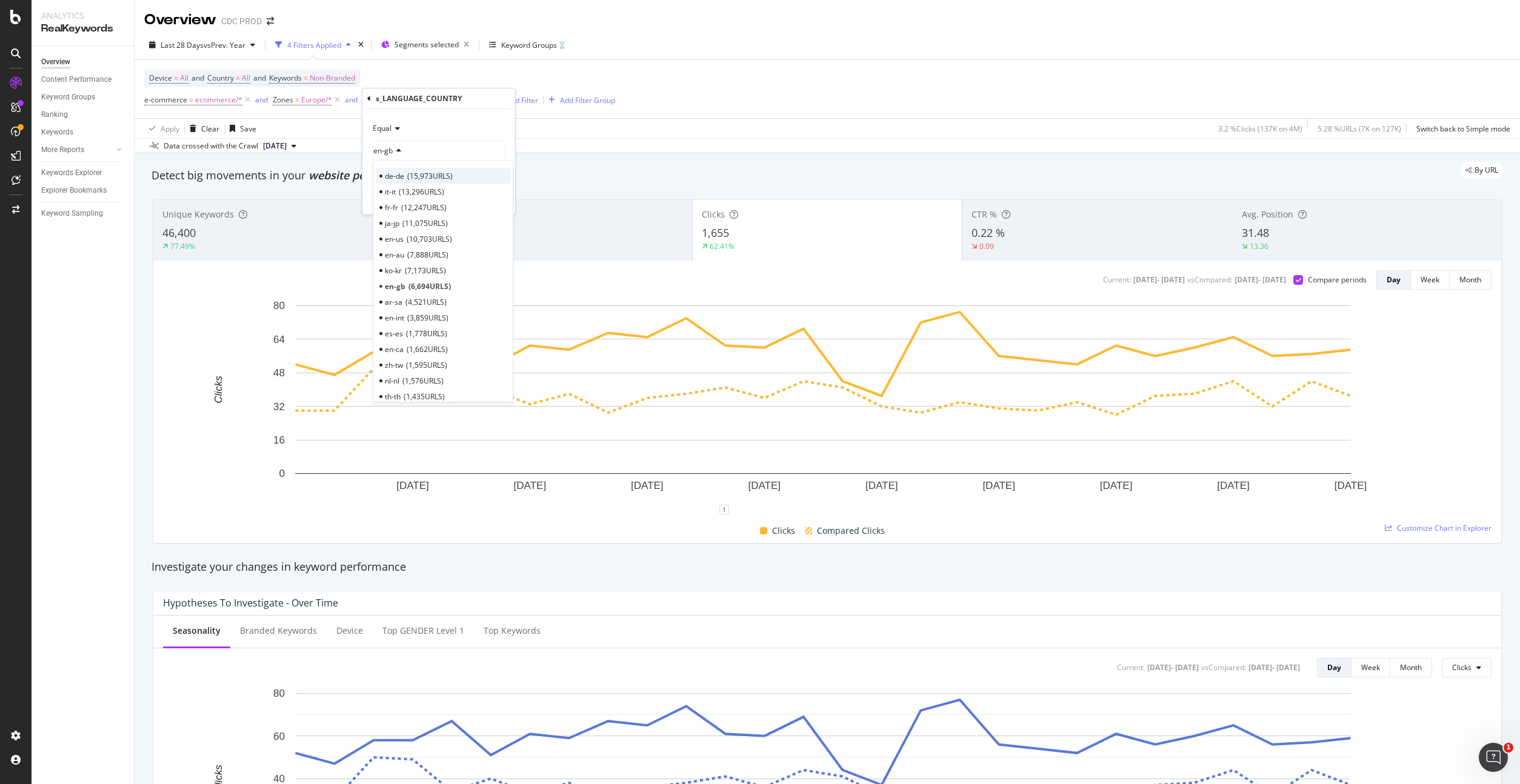
click at [418, 167] on div "de-de 15,973 URLS it-it 13,296 URLS fr-fr 12,247 URLS ja-jp 11,075 URLS en-us 1…" at bounding box center [442, 281] width 141 height 243
click at [417, 173] on span "15,973 URLS" at bounding box center [430, 176] width 45 height 10
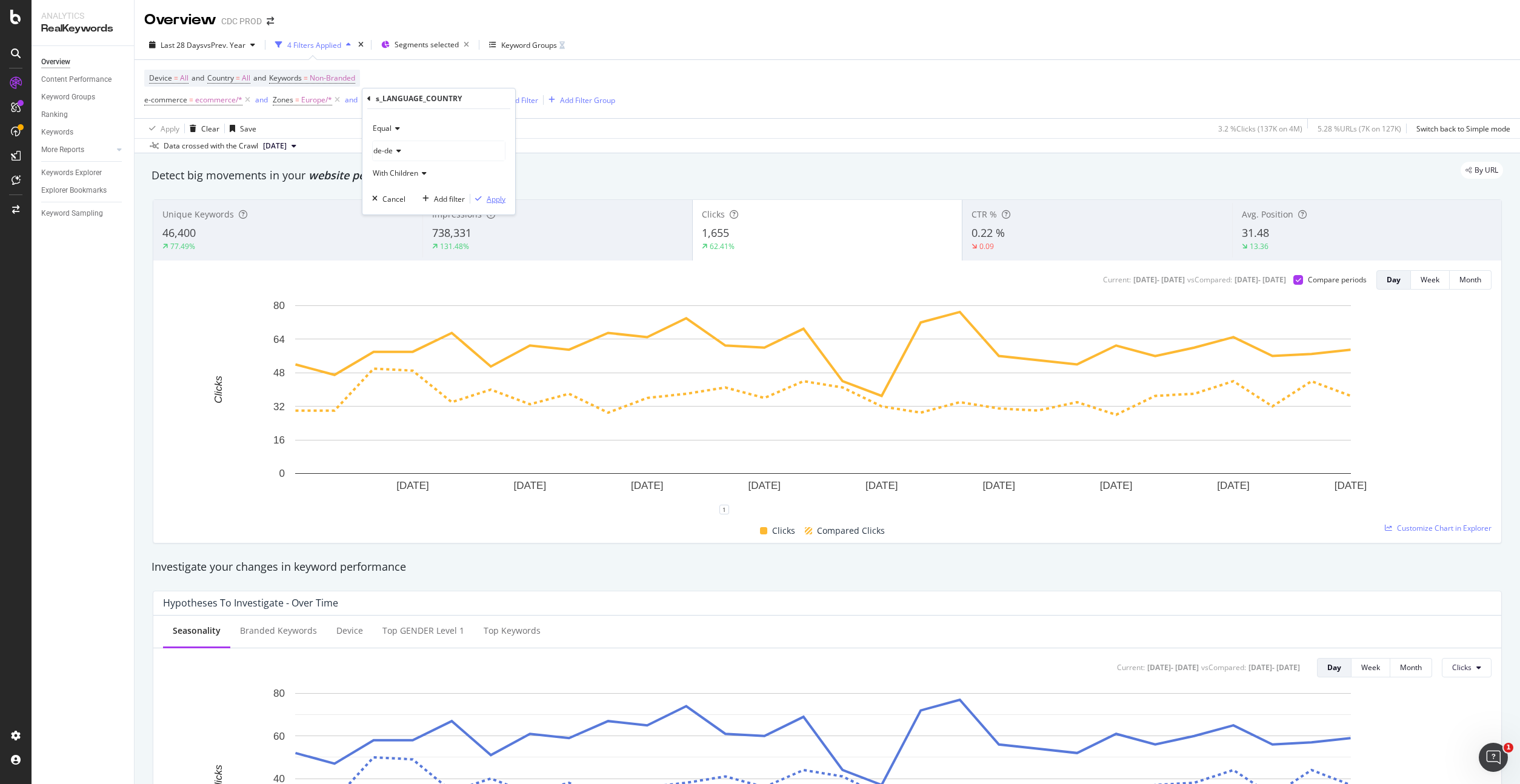
click at [488, 200] on div "Apply" at bounding box center [495, 198] width 19 height 10
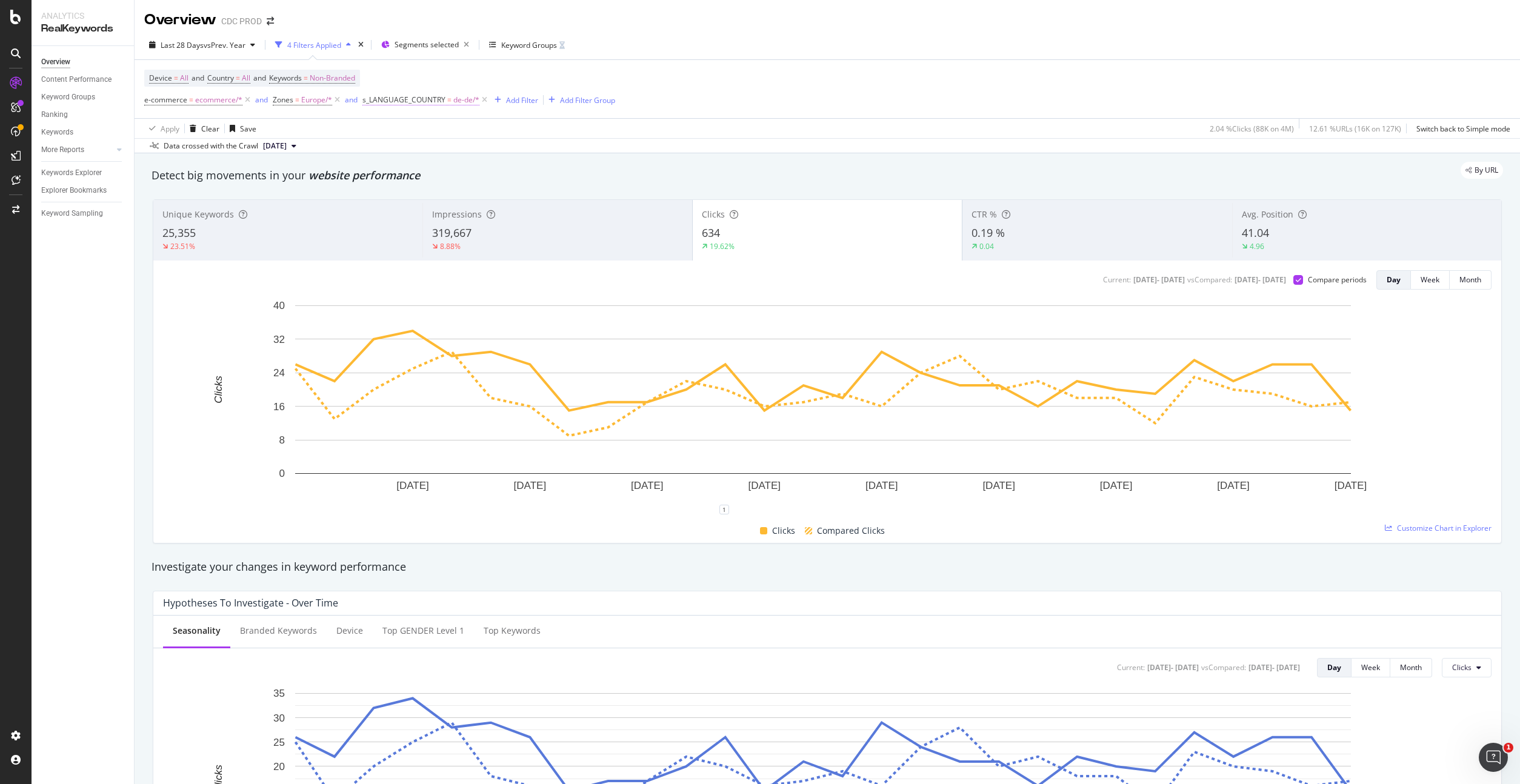
click at [457, 99] on span "de-de/*" at bounding box center [466, 99] width 27 height 17
click at [396, 152] on icon at bounding box center [397, 150] width 9 height 7
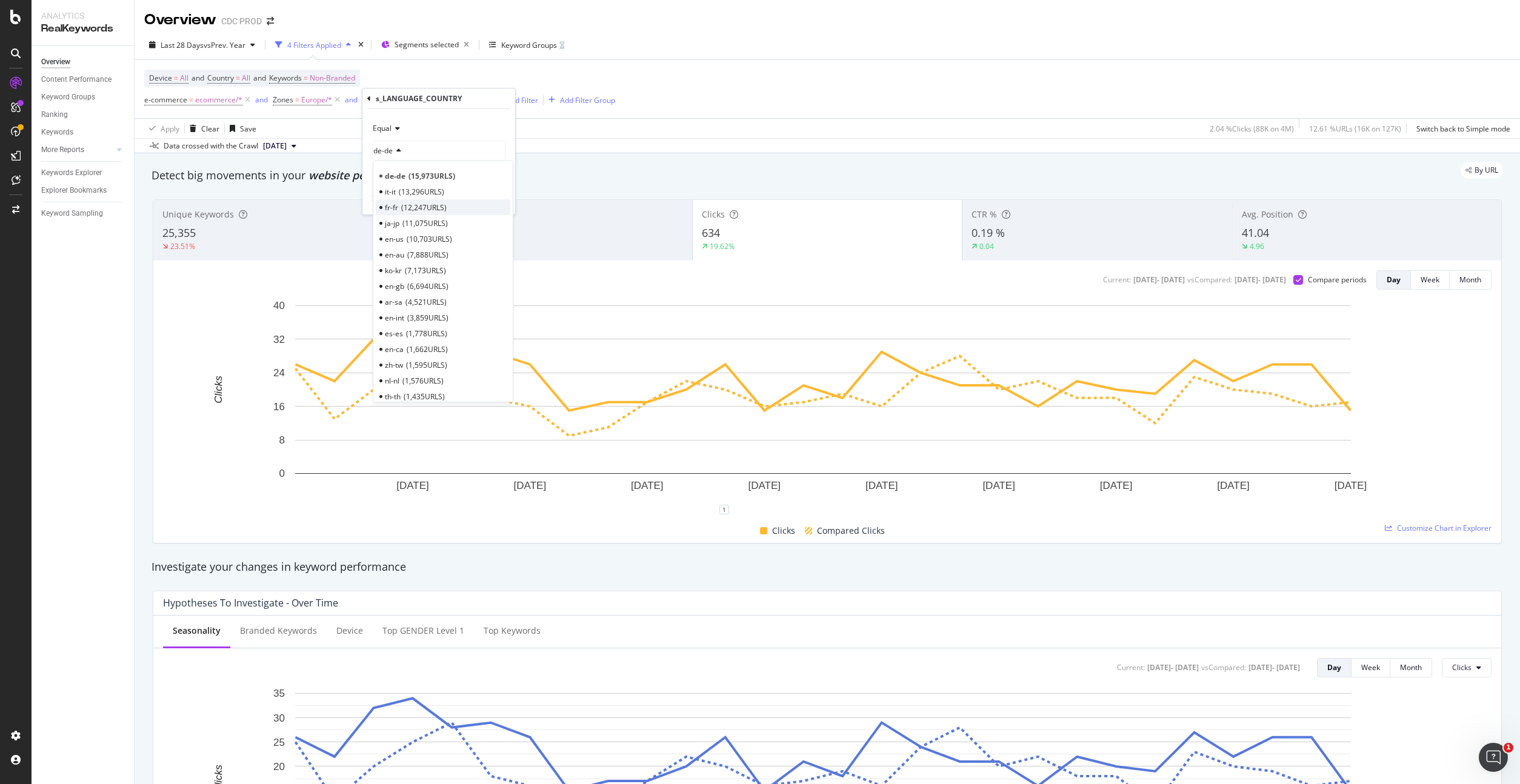
click at [418, 205] on span "12,247 URLS" at bounding box center [423, 207] width 45 height 10
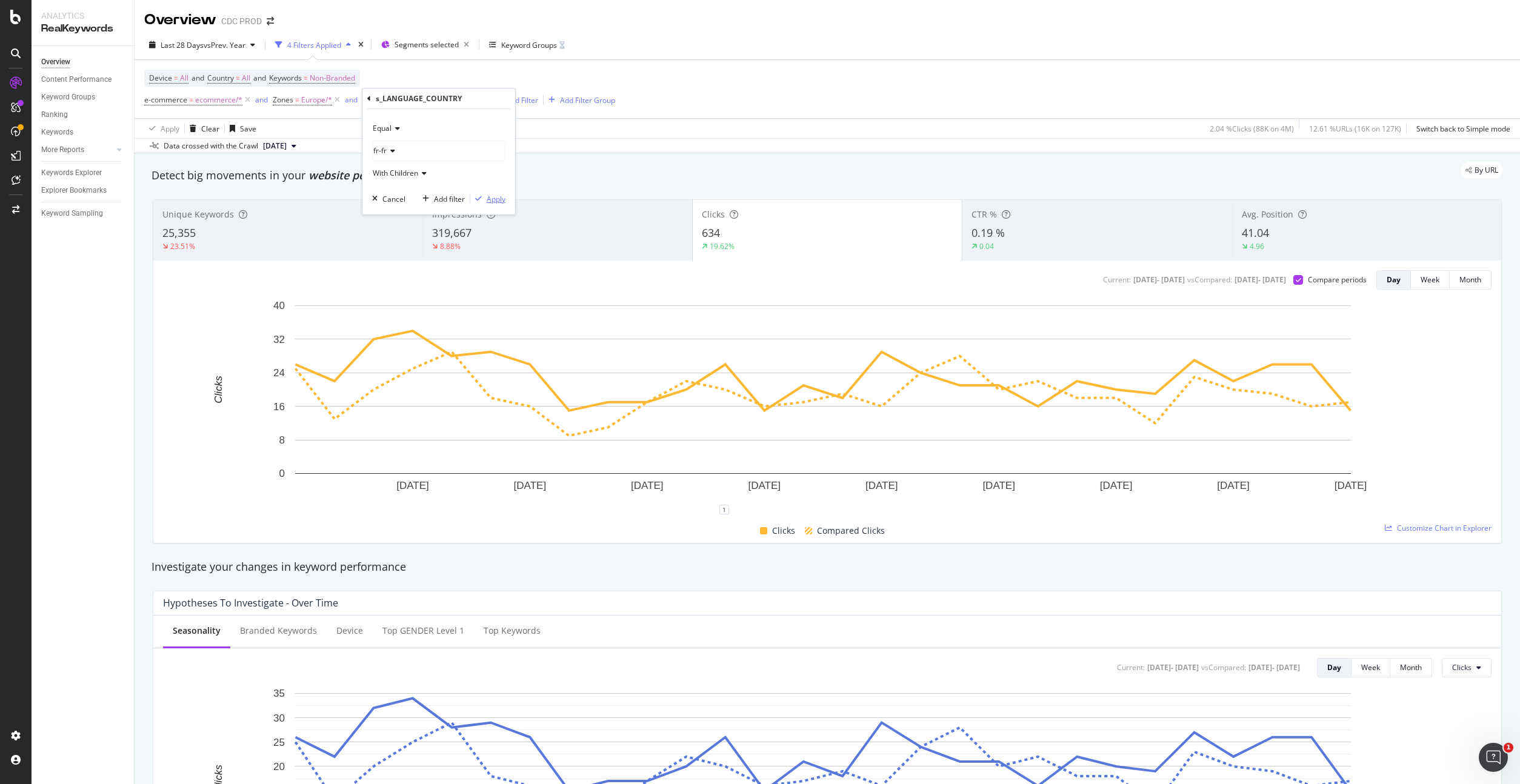
click at [495, 197] on div "Apply" at bounding box center [495, 198] width 19 height 10
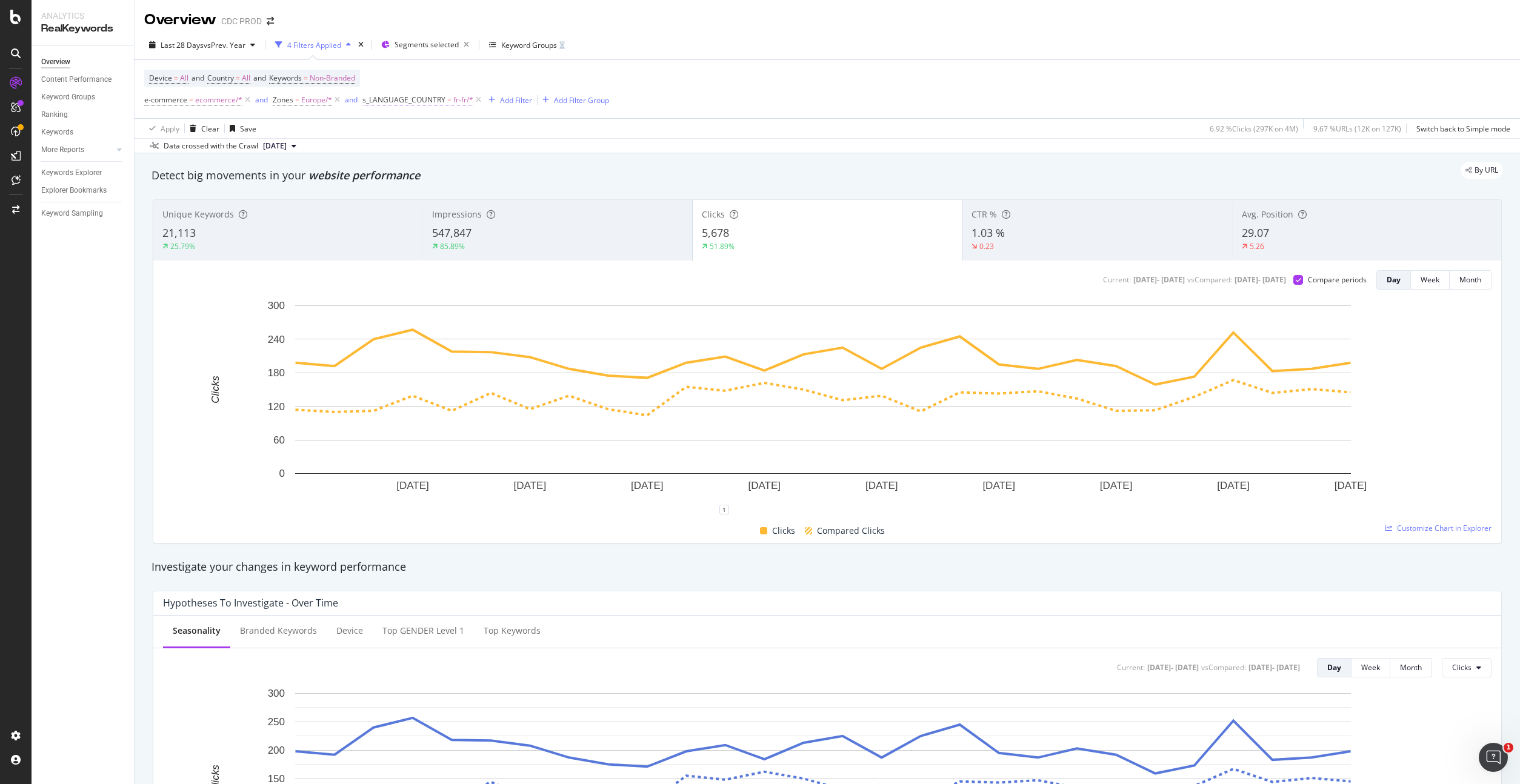
click at [456, 99] on span "fr-fr/*" at bounding box center [463, 99] width 20 height 17
click at [394, 148] on icon at bounding box center [391, 150] width 9 height 7
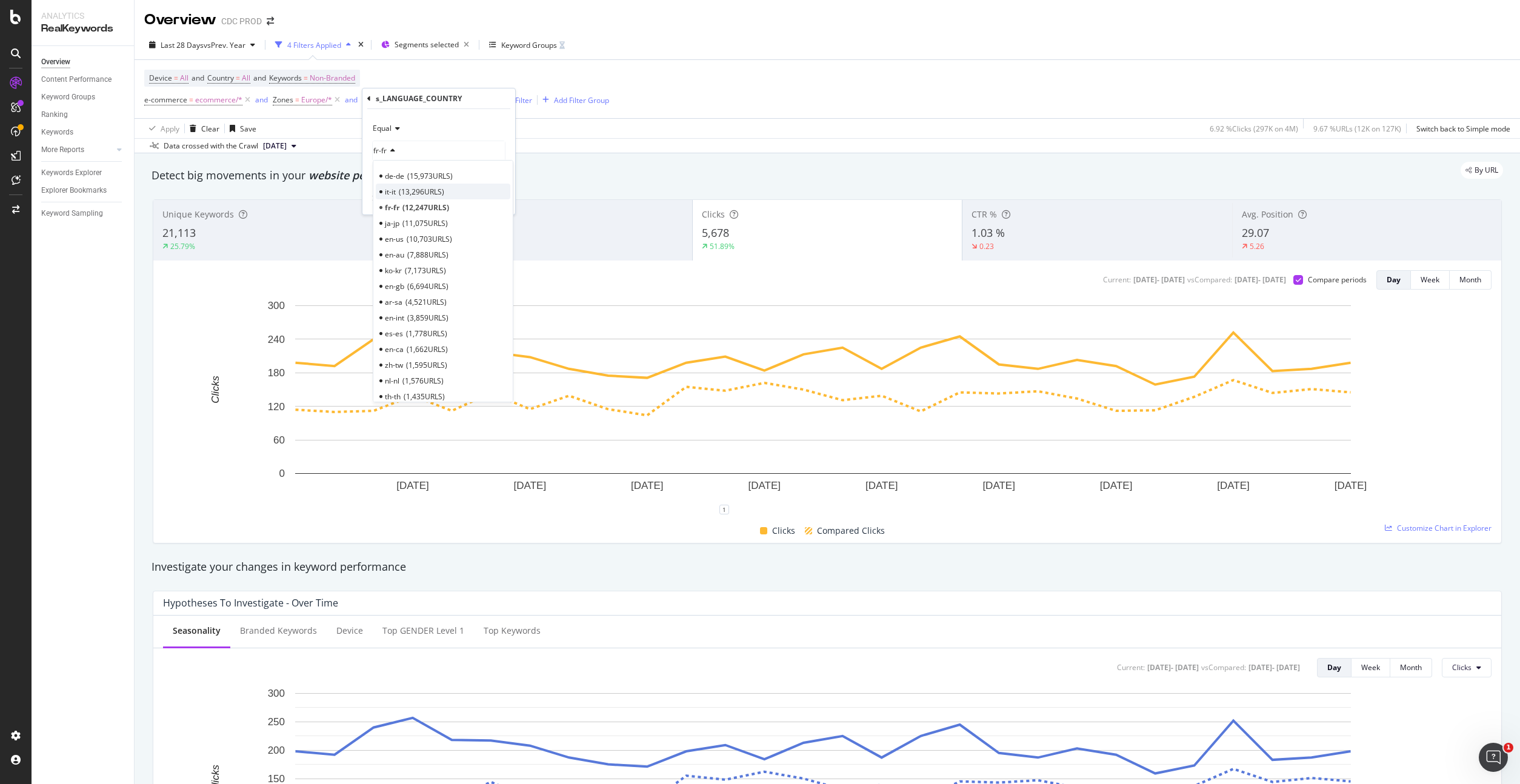
click at [406, 192] on span "13,296 URLS" at bounding box center [422, 192] width 45 height 10
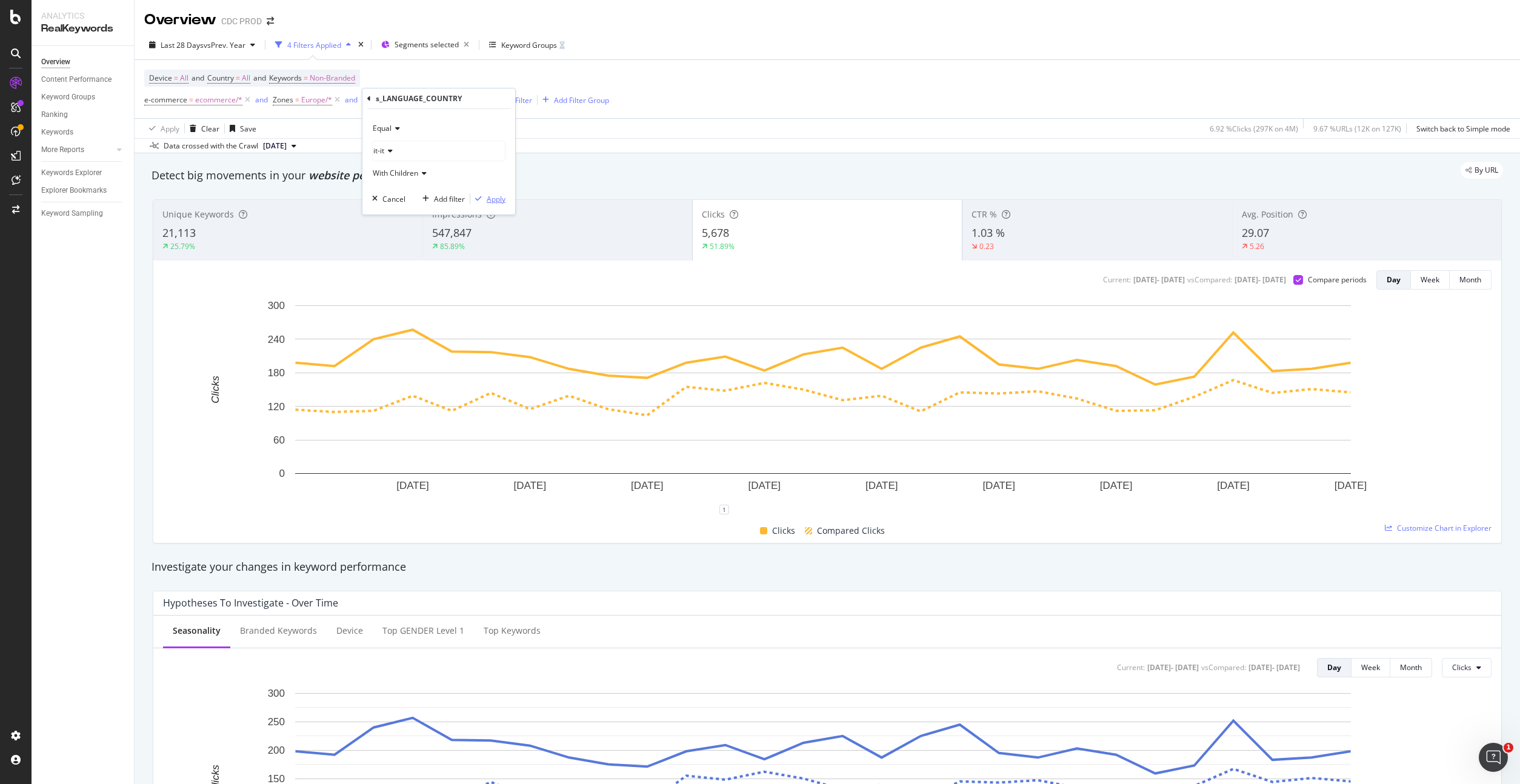
click at [494, 196] on div "Apply" at bounding box center [495, 198] width 19 height 10
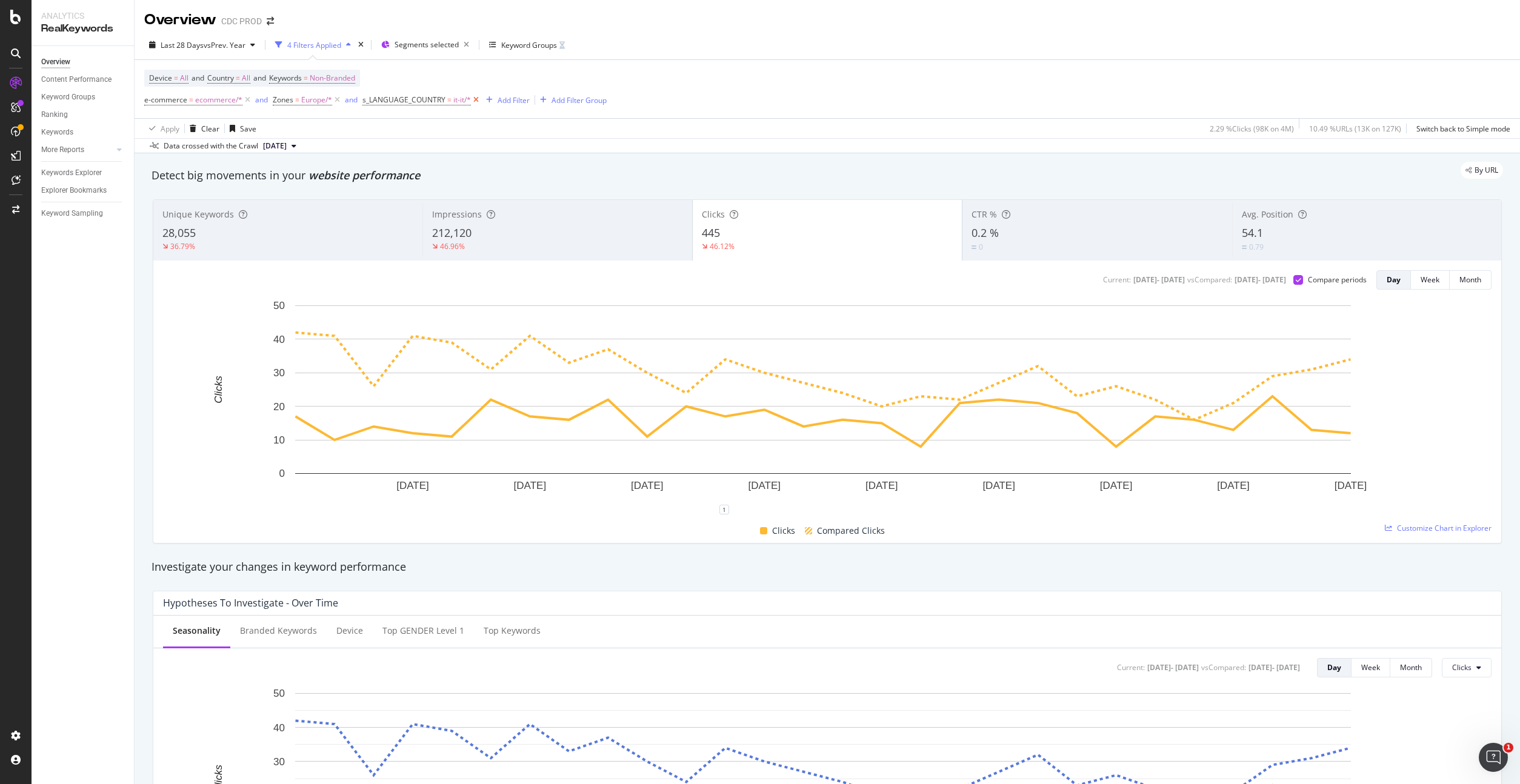
click at [474, 99] on icon at bounding box center [476, 100] width 10 height 12
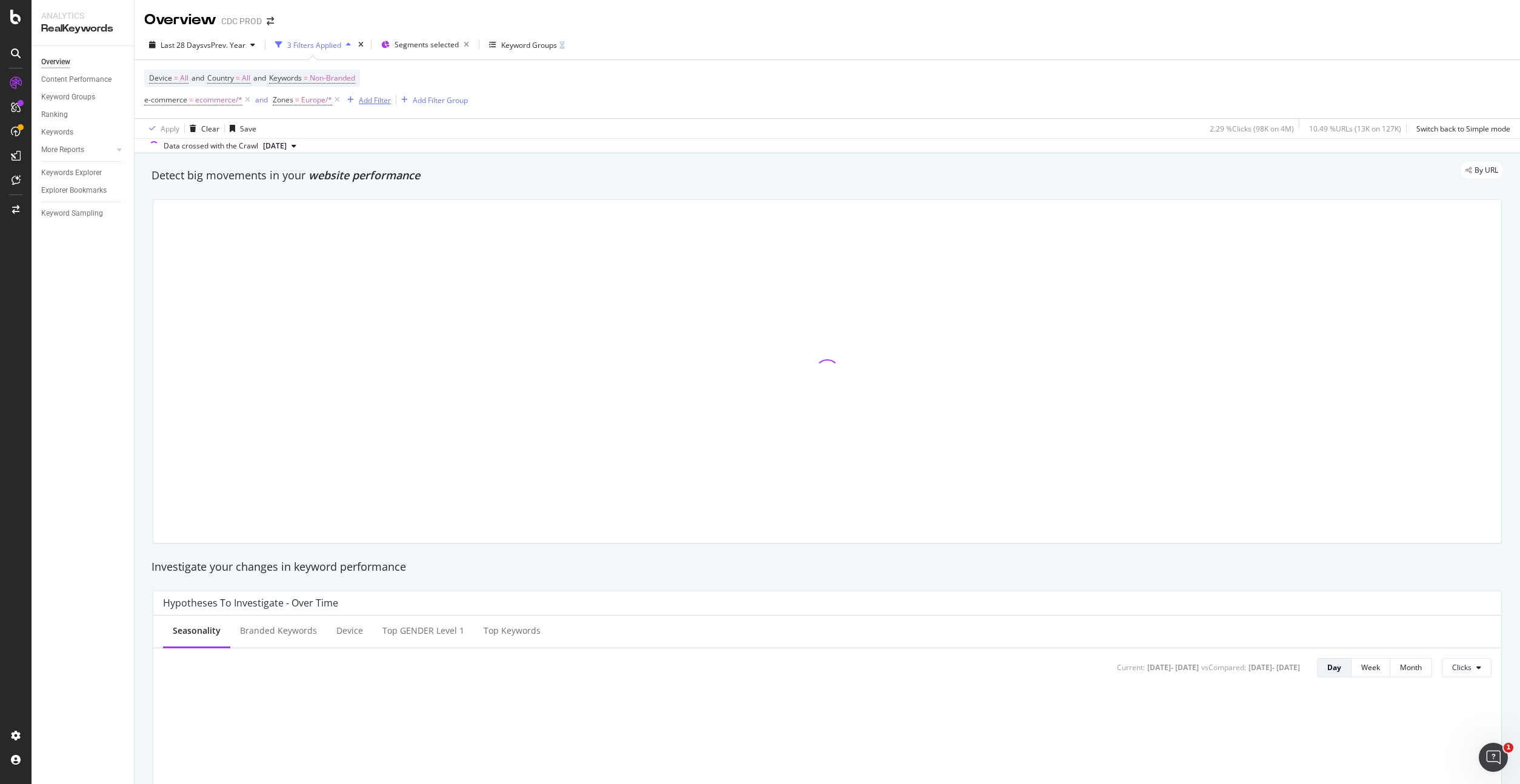
click at [380, 102] on div "Add Filter" at bounding box center [374, 100] width 32 height 10
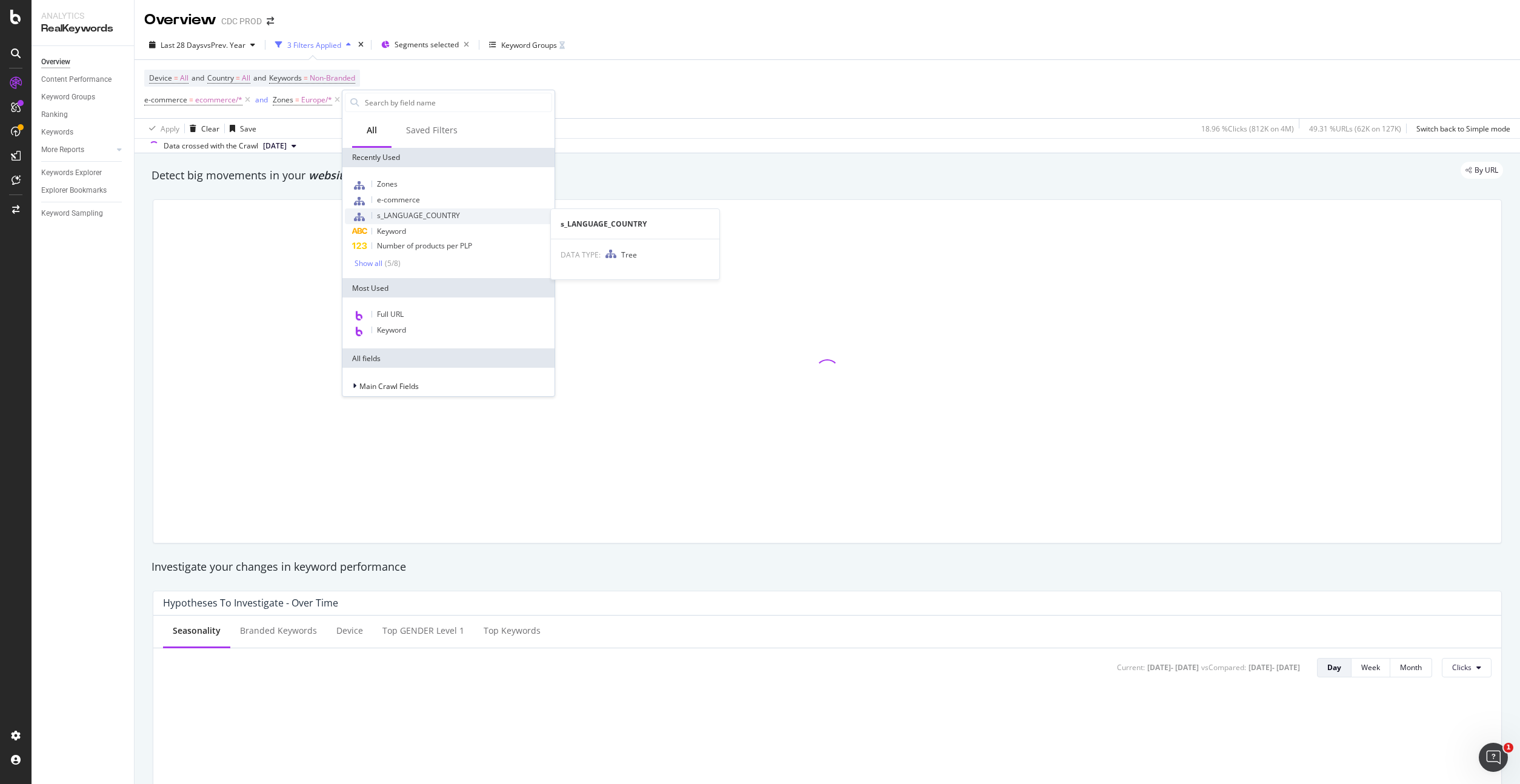
click at [433, 214] on span "s_LANGUAGE_COUNTRY" at bounding box center [419, 215] width 84 height 10
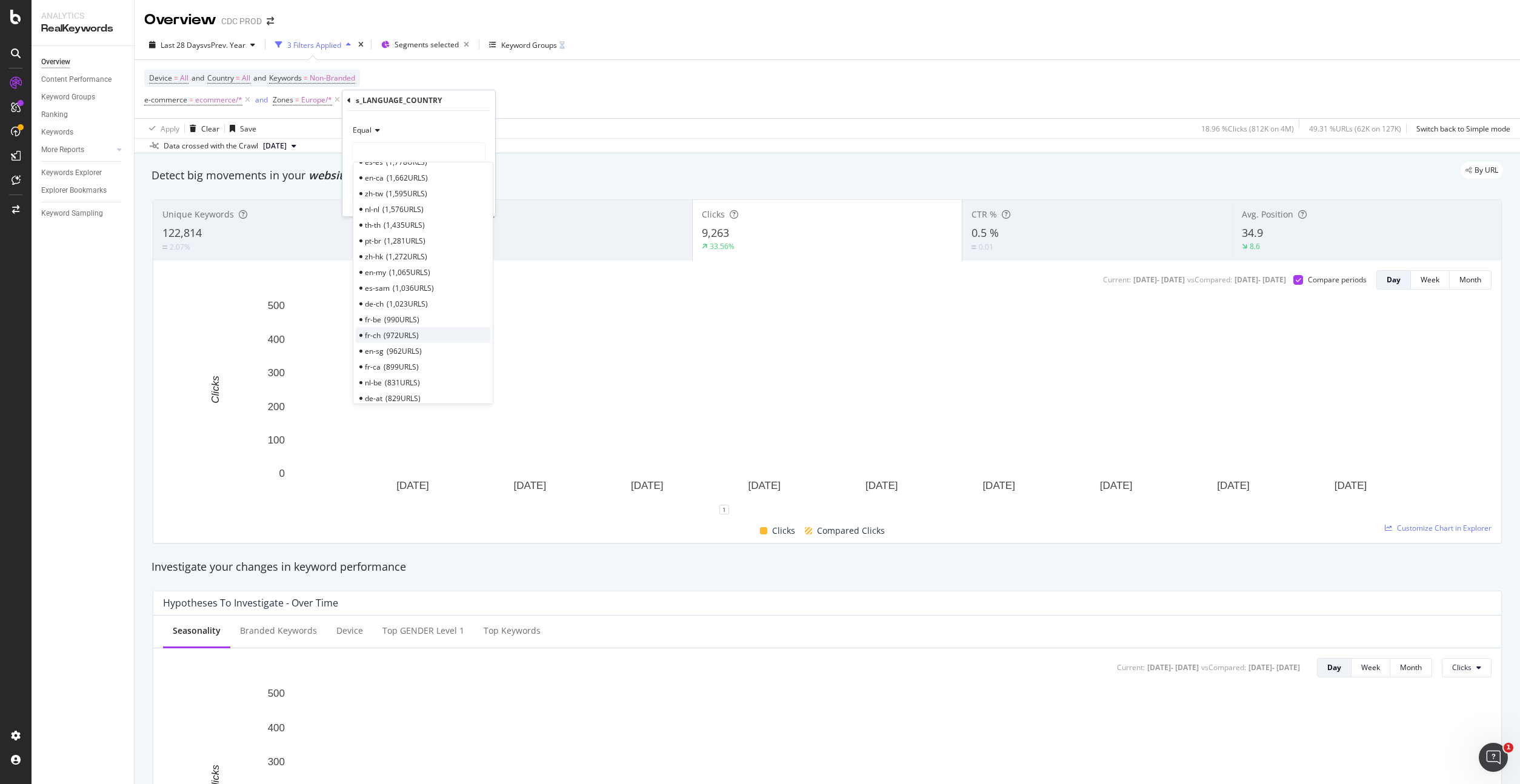
scroll to position [190, 0]
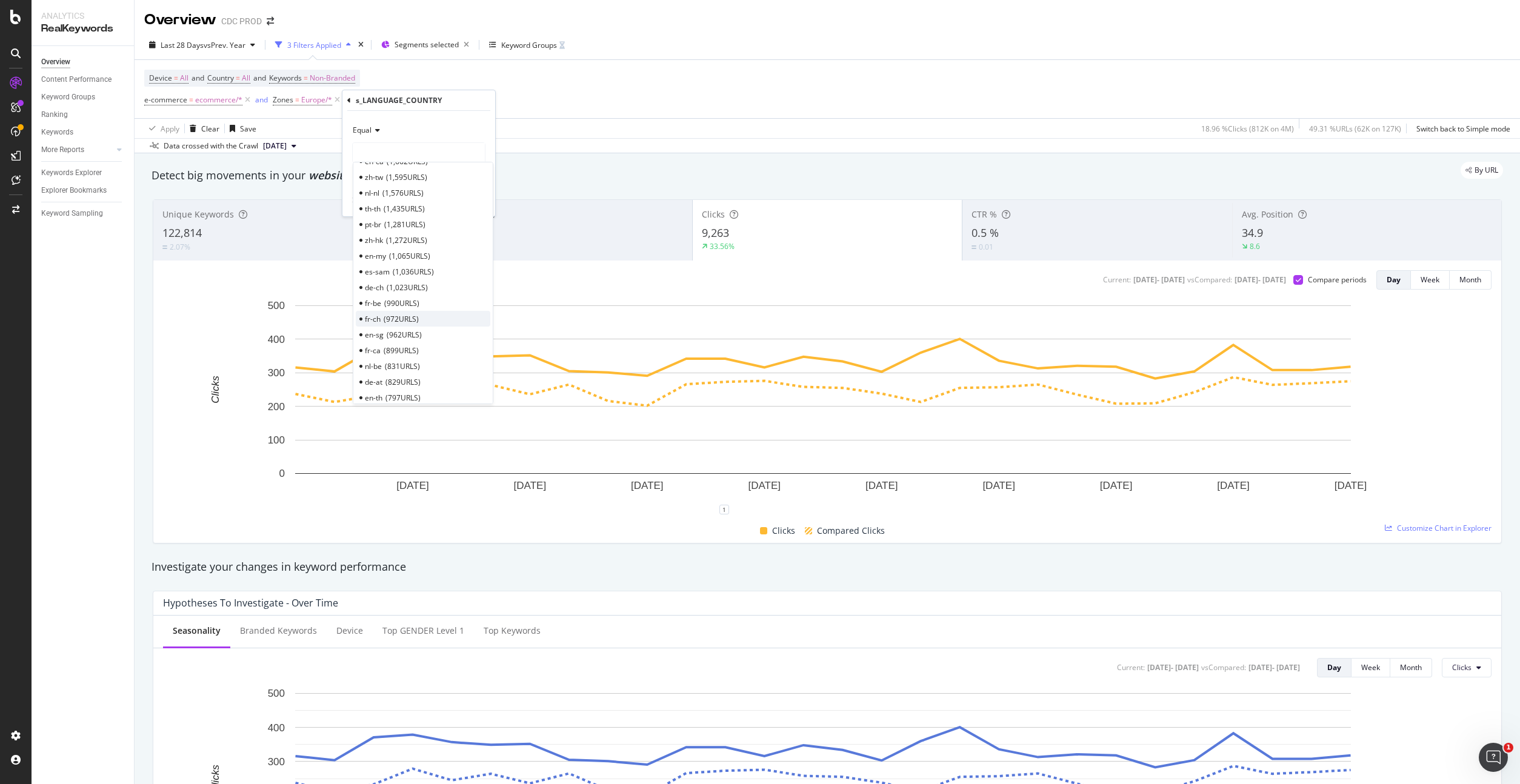
click at [416, 320] on span "972 URLS" at bounding box center [402, 319] width 35 height 10
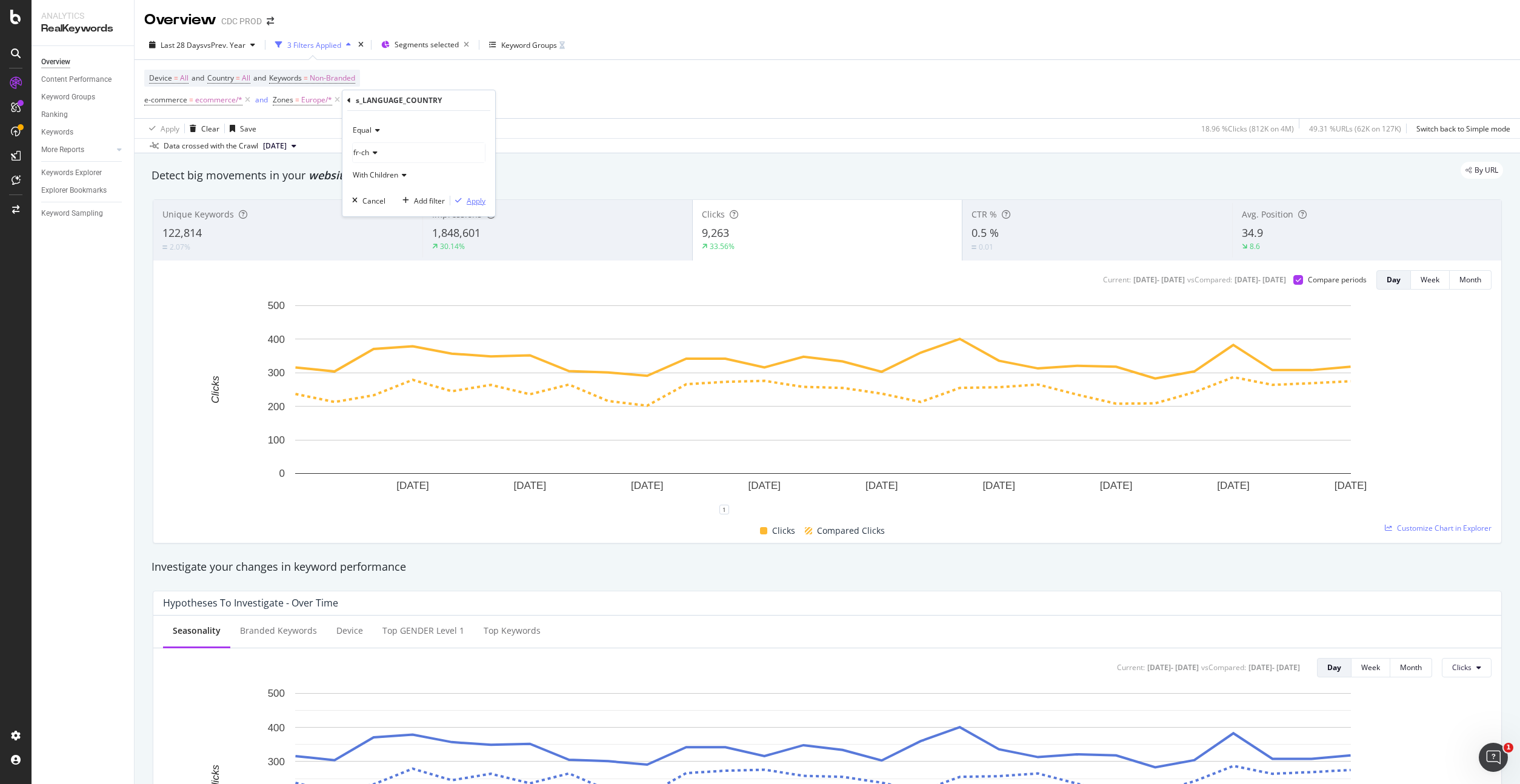
click at [472, 201] on div "Apply" at bounding box center [476, 200] width 19 height 10
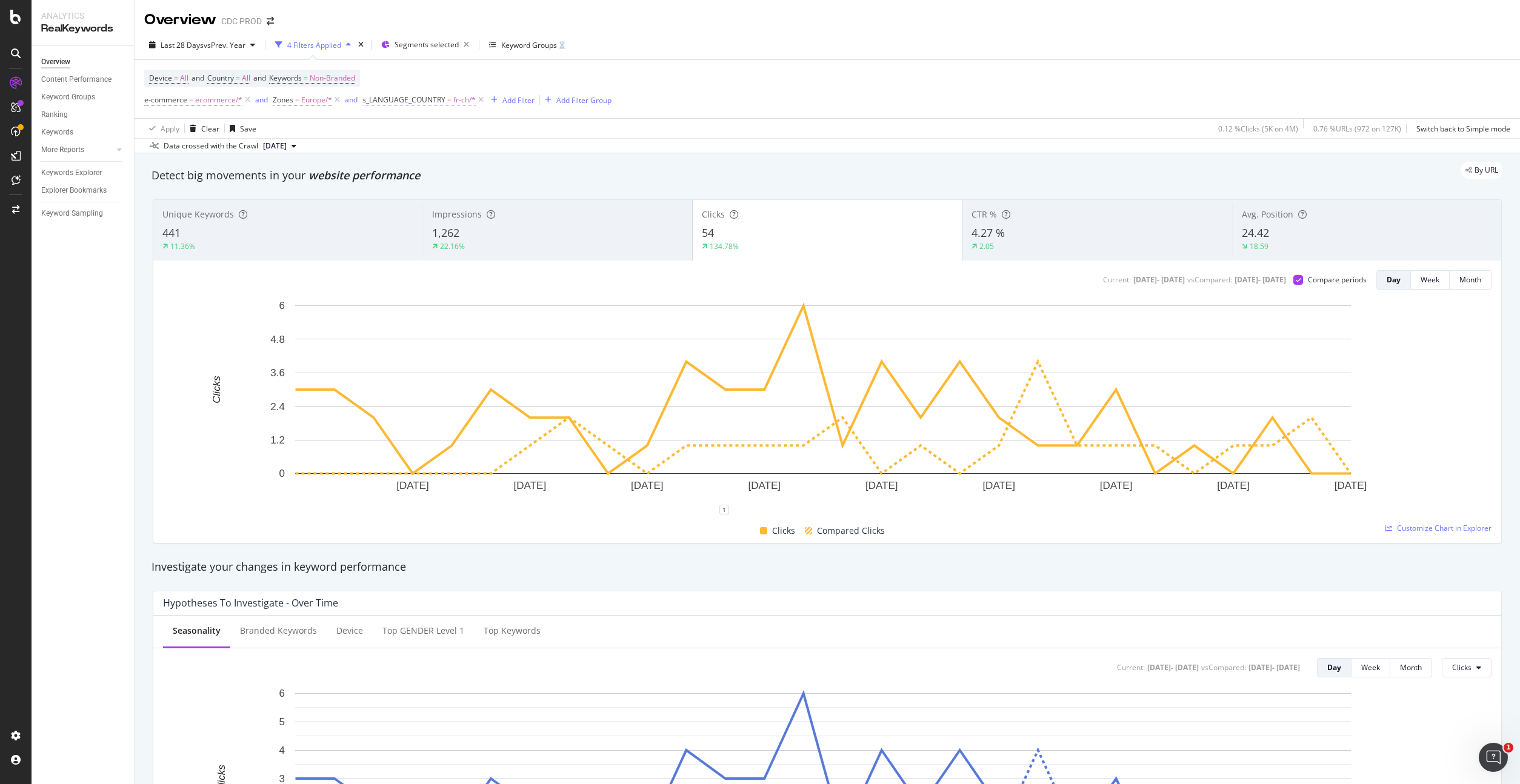
click at [463, 100] on span "fr-ch/*" at bounding box center [464, 99] width 23 height 17
click at [396, 152] on icon at bounding box center [393, 150] width 9 height 7
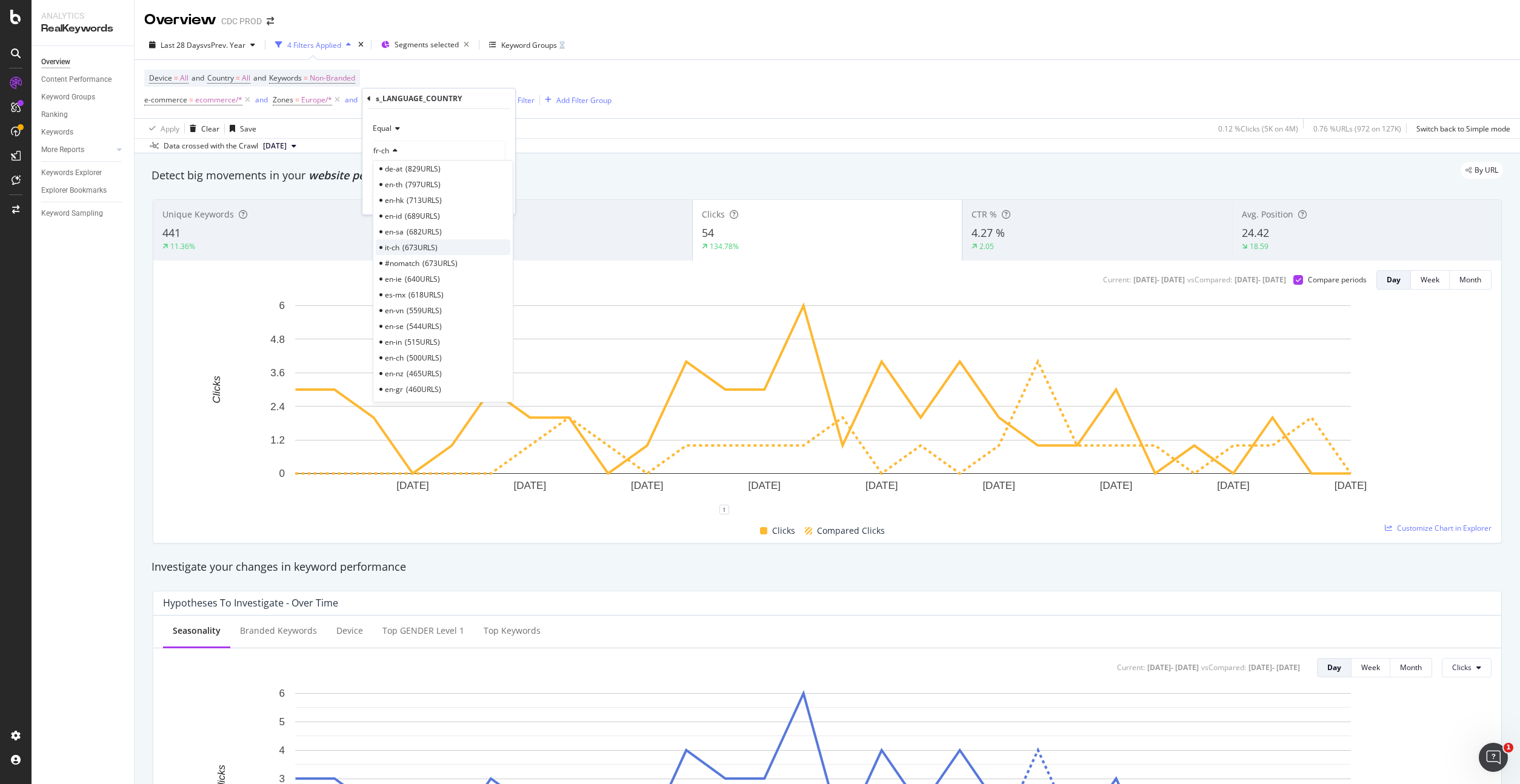
scroll to position [401, 0]
click at [421, 246] on span "673 URLS" at bounding box center [421, 248] width 35 height 10
click at [498, 197] on div "Apply" at bounding box center [495, 198] width 19 height 10
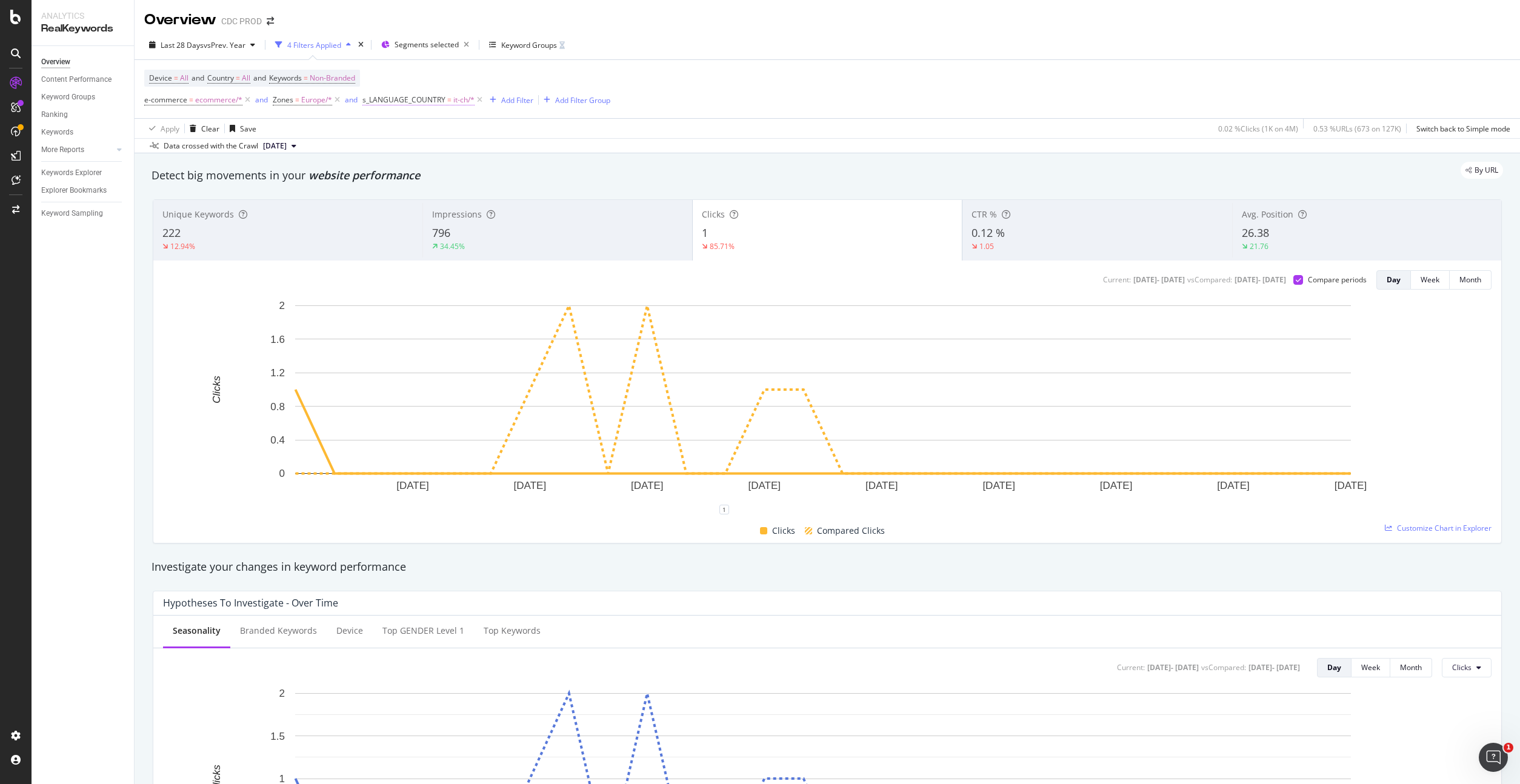
click at [457, 97] on span "it-ch/*" at bounding box center [464, 99] width 22 height 17
click at [386, 152] on span "it-ch" at bounding box center [380, 150] width 15 height 10
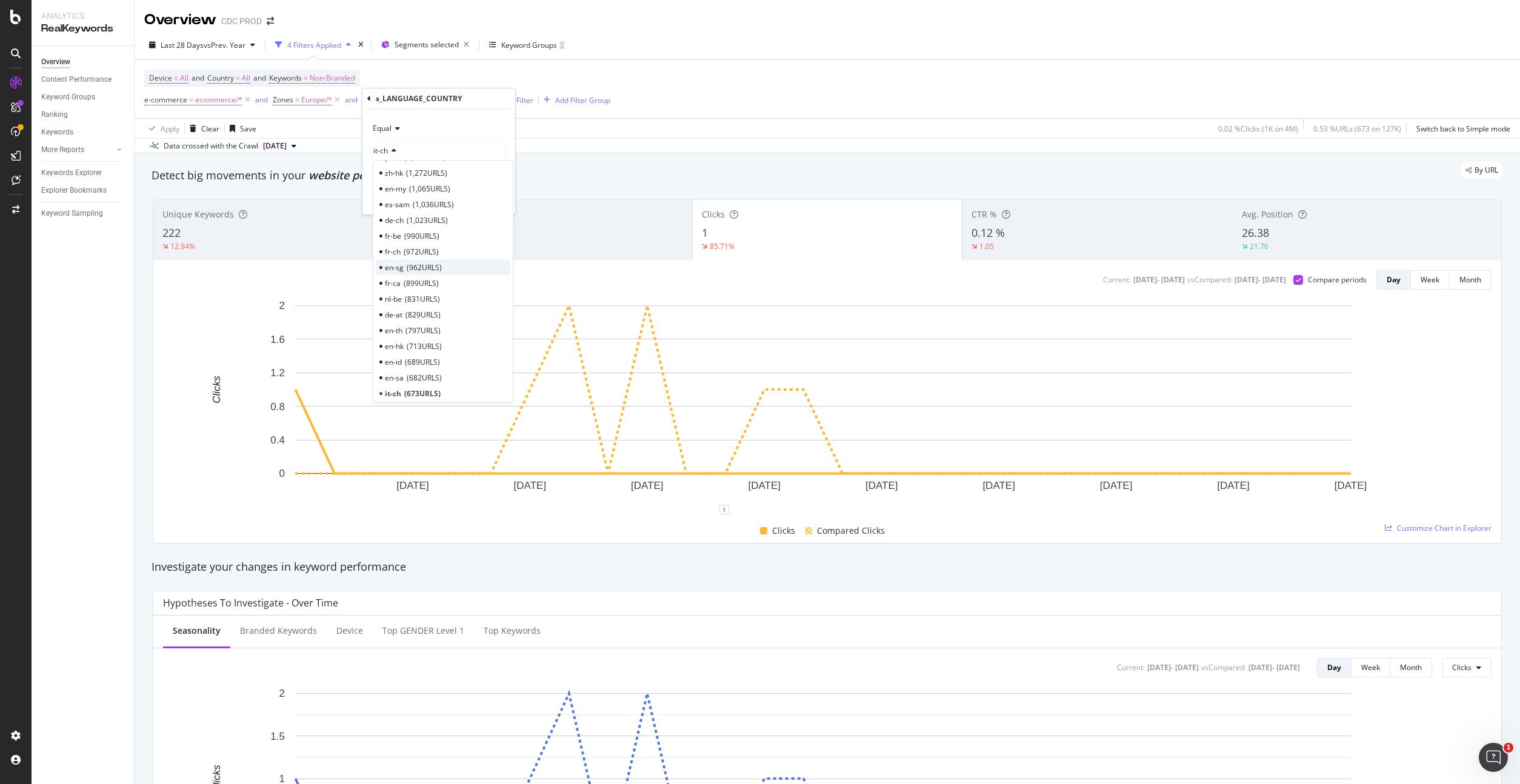
scroll to position [254, 0]
click at [425, 223] on span "1,023 URLS" at bounding box center [427, 221] width 41 height 10
click at [498, 196] on div "Apply" at bounding box center [495, 198] width 19 height 10
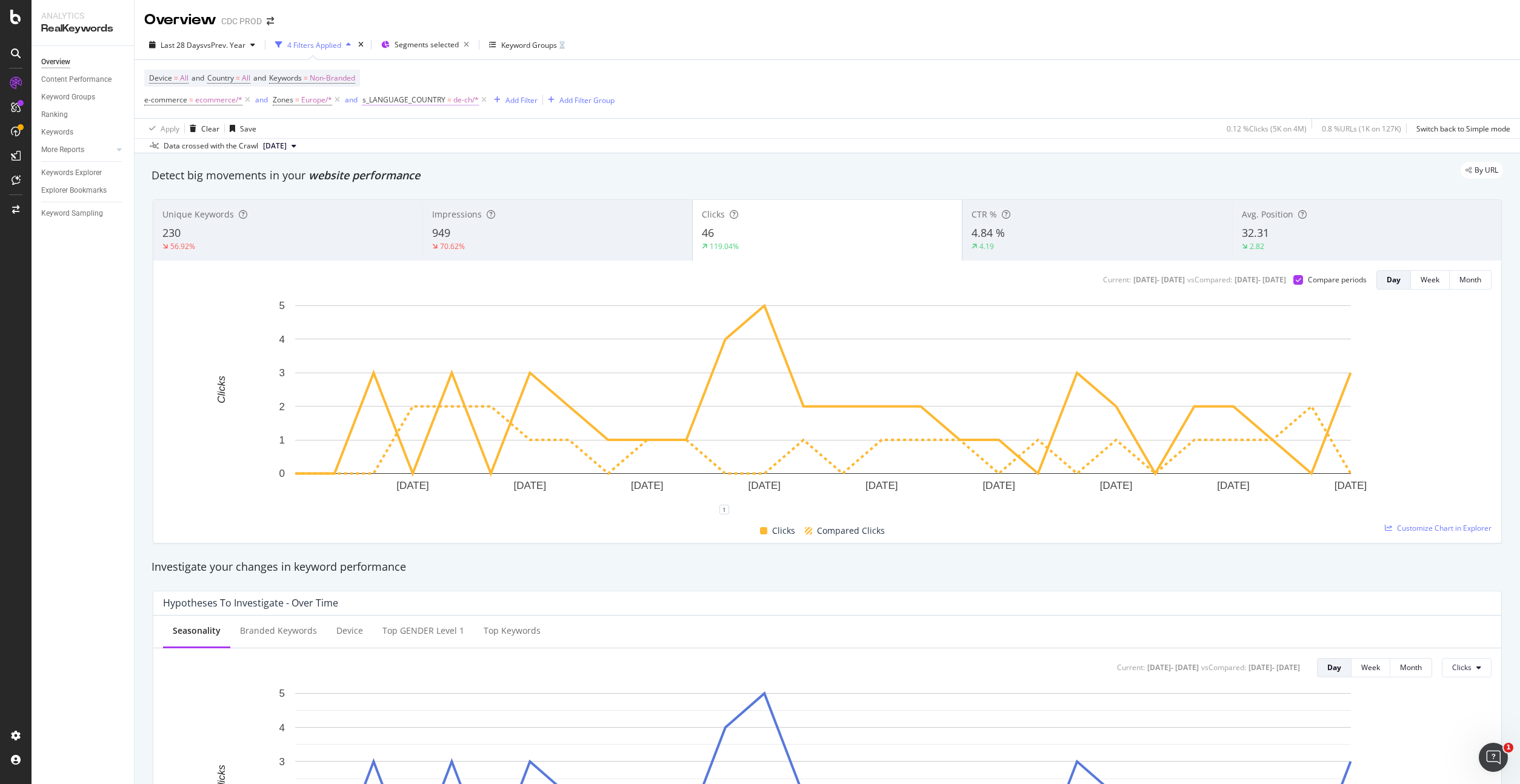
click at [454, 100] on span "de-ch/*" at bounding box center [466, 99] width 26 height 17
click at [393, 147] on icon at bounding box center [396, 150] width 9 height 7
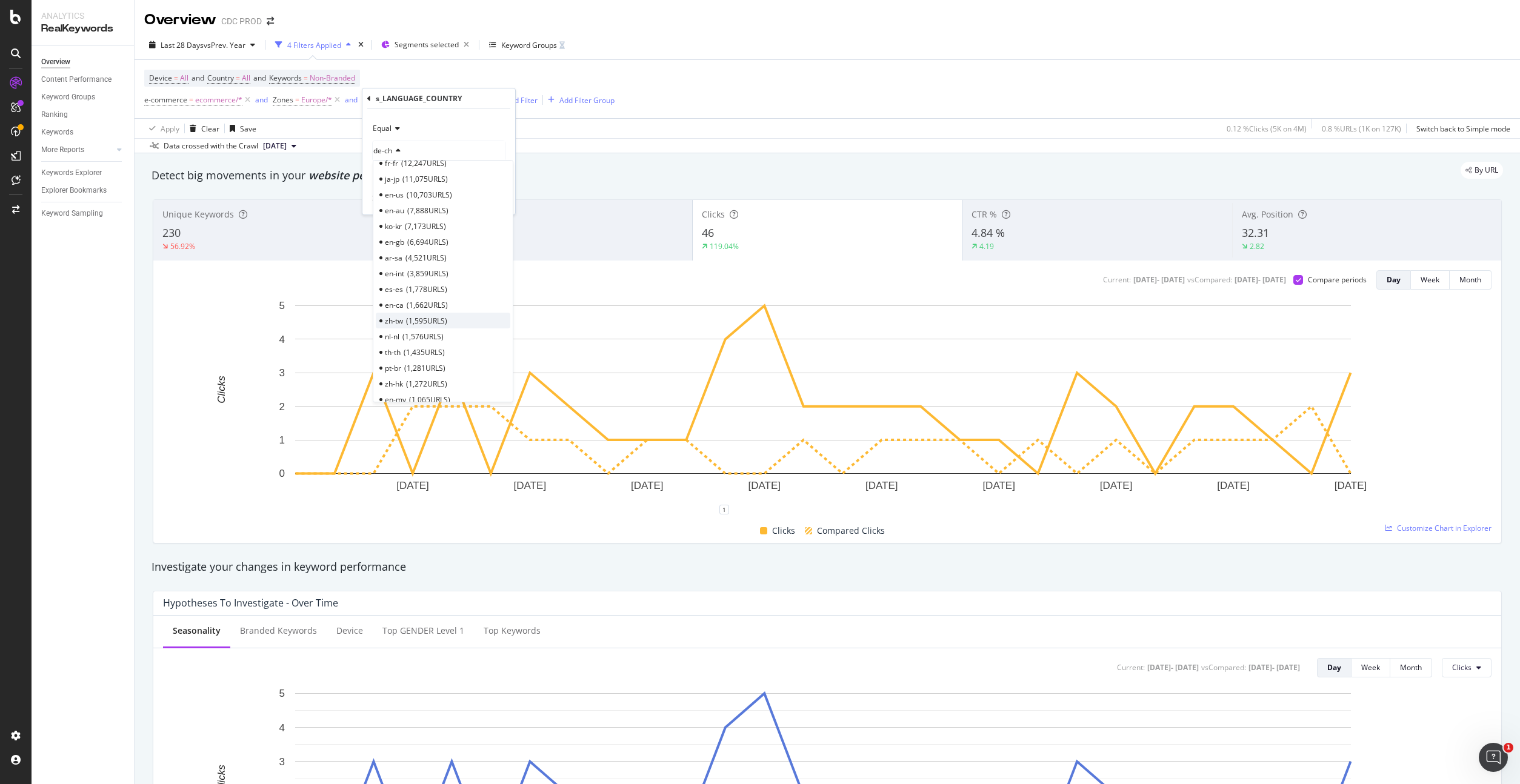
scroll to position [64, 0]
click at [419, 270] on span "1,778 URLS" at bounding box center [426, 269] width 41 height 10
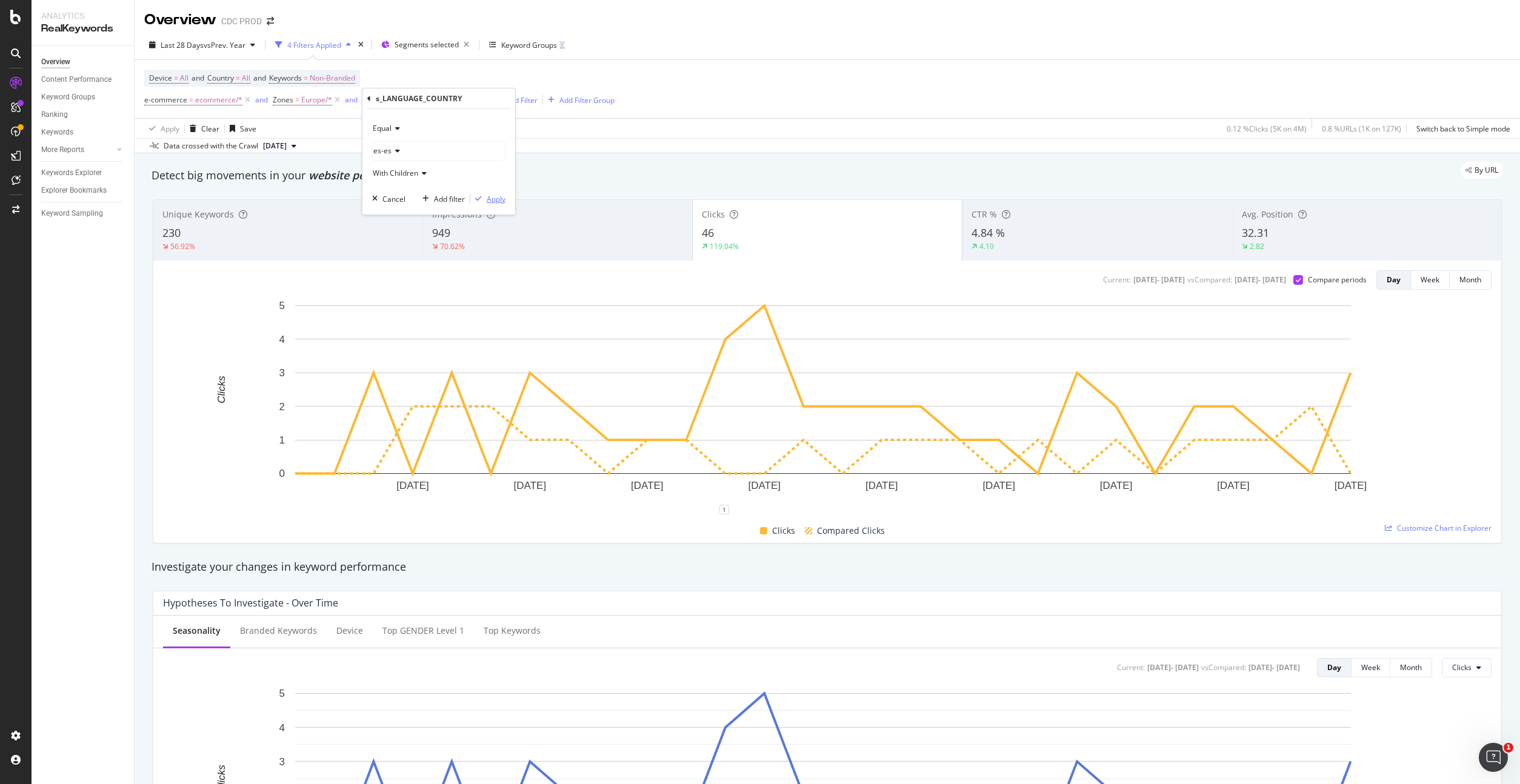
click at [499, 197] on div "Apply" at bounding box center [495, 198] width 19 height 10
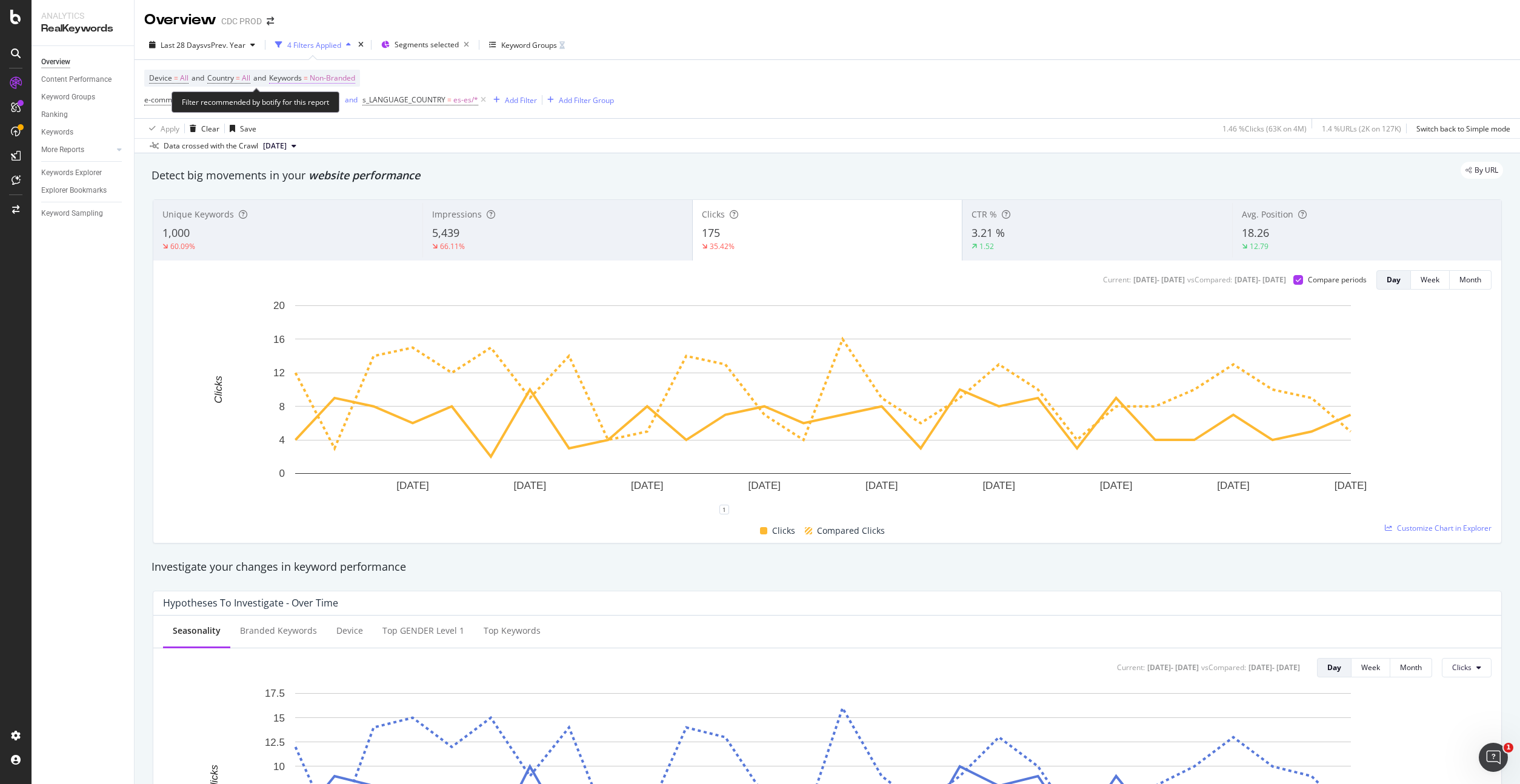
click at [349, 76] on span "Non-Branded" at bounding box center [332, 78] width 45 height 17
click at [331, 105] on span "Non-Branded" at bounding box center [311, 106] width 50 height 10
click at [319, 200] on span "All" at bounding box center [359, 200] width 124 height 11
click at [413, 135] on div "Apply" at bounding box center [410, 133] width 19 height 10
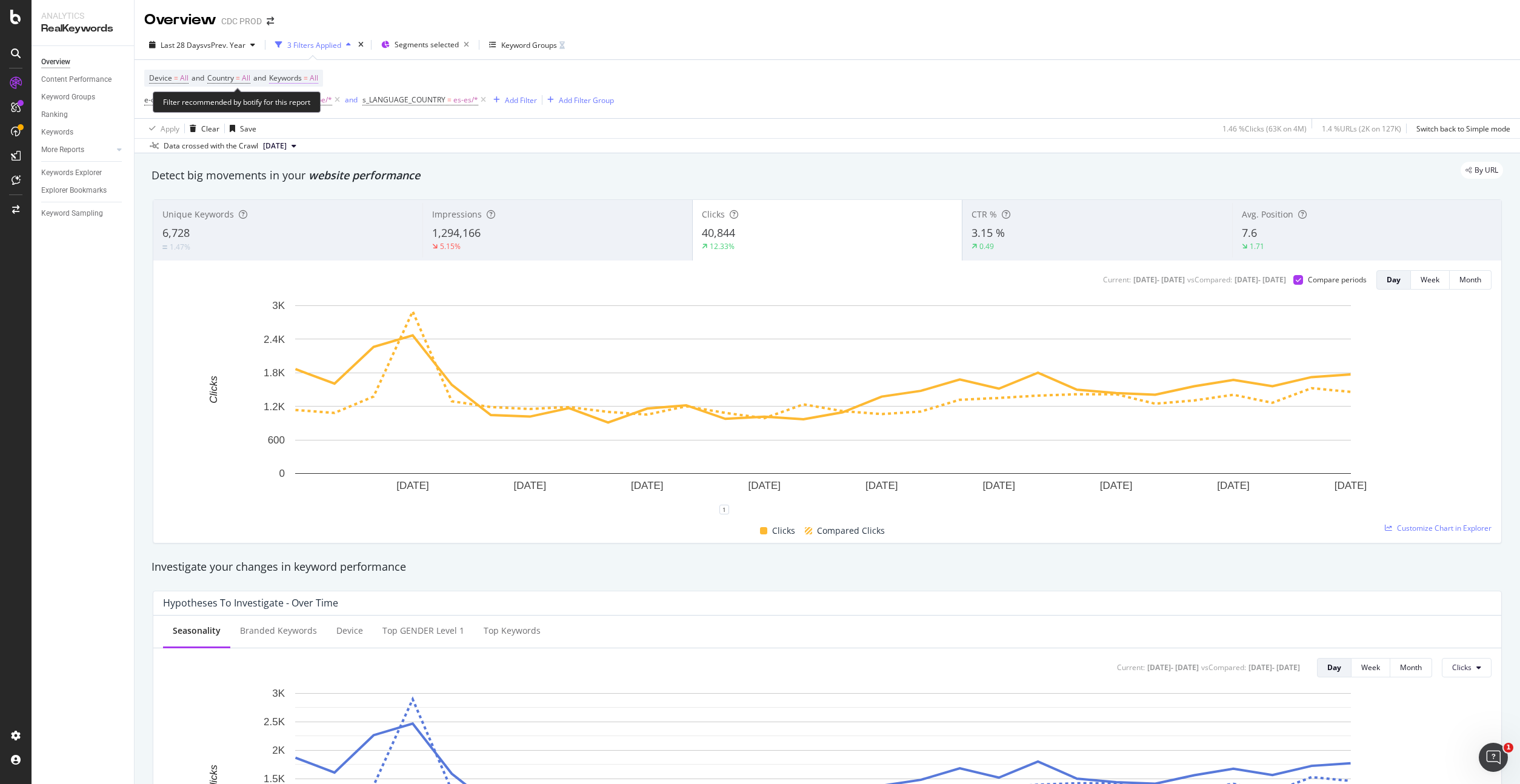
click at [318, 78] on span "All" at bounding box center [313, 78] width 9 height 17
click at [302, 107] on div "button" at bounding box center [307, 106] width 15 height 7
click at [319, 199] on span "All" at bounding box center [359, 200] width 124 height 11
click at [421, 133] on div "All Cancel Add filter Apply" at bounding box center [353, 118] width 152 height 61
drag, startPoint x: 416, startPoint y: 132, endPoint x: 528, endPoint y: 136, distance: 112.1
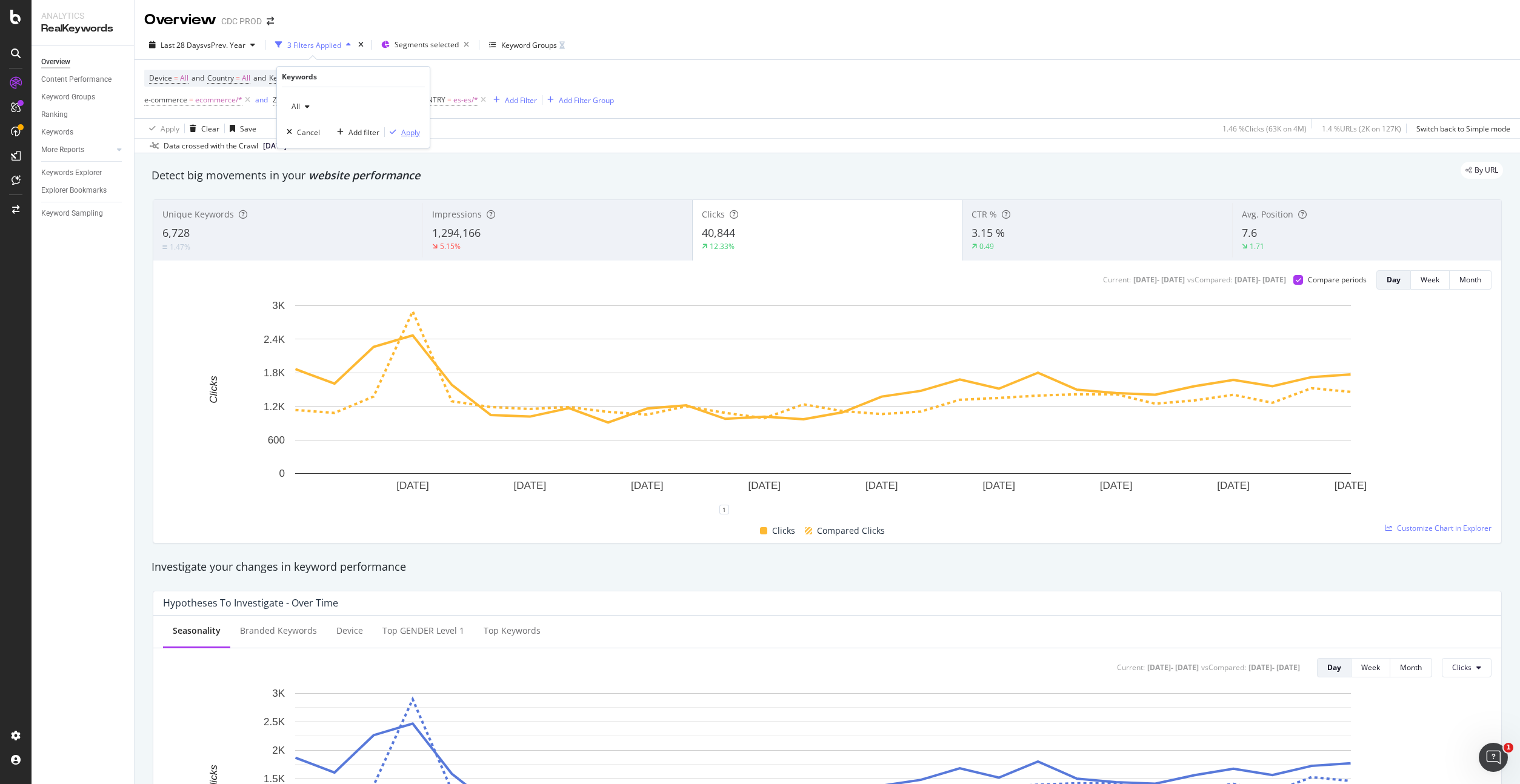
click at [416, 133] on div "Apply" at bounding box center [410, 133] width 19 height 10
click at [318, 78] on span "All" at bounding box center [313, 78] width 9 height 17
click at [304, 107] on div "button" at bounding box center [307, 106] width 15 height 7
click at [336, 134] on span "Non-Branded" at bounding box center [359, 131] width 124 height 11
click at [402, 134] on div "Apply" at bounding box center [410, 133] width 19 height 10
